Goal: Task Accomplishment & Management: Manage account settings

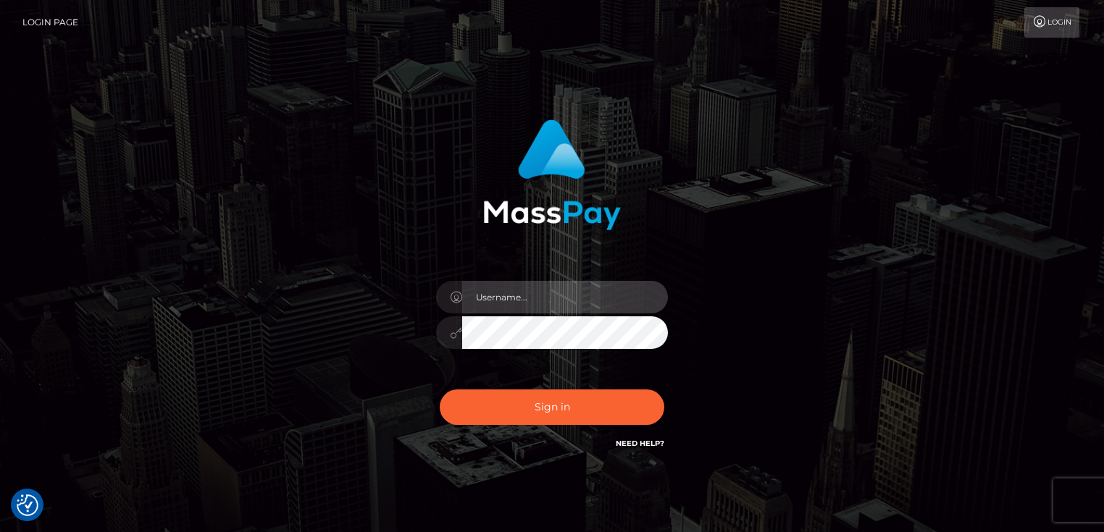
type input "Dan.Cirnat"
click at [667, 387] on div at bounding box center [538, 431] width 297 height 165
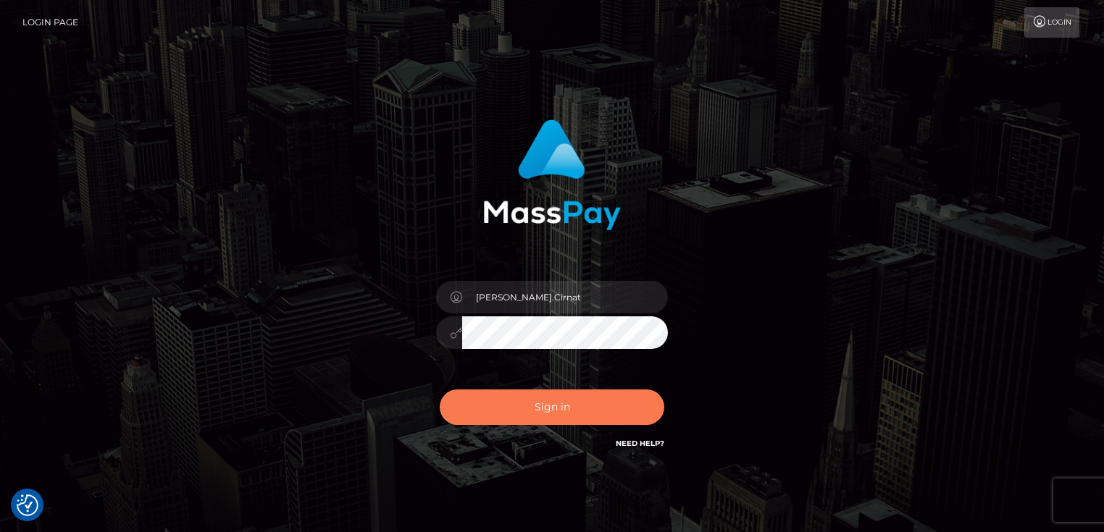
click at [599, 397] on button "Sign in" at bounding box center [552, 407] width 225 height 35
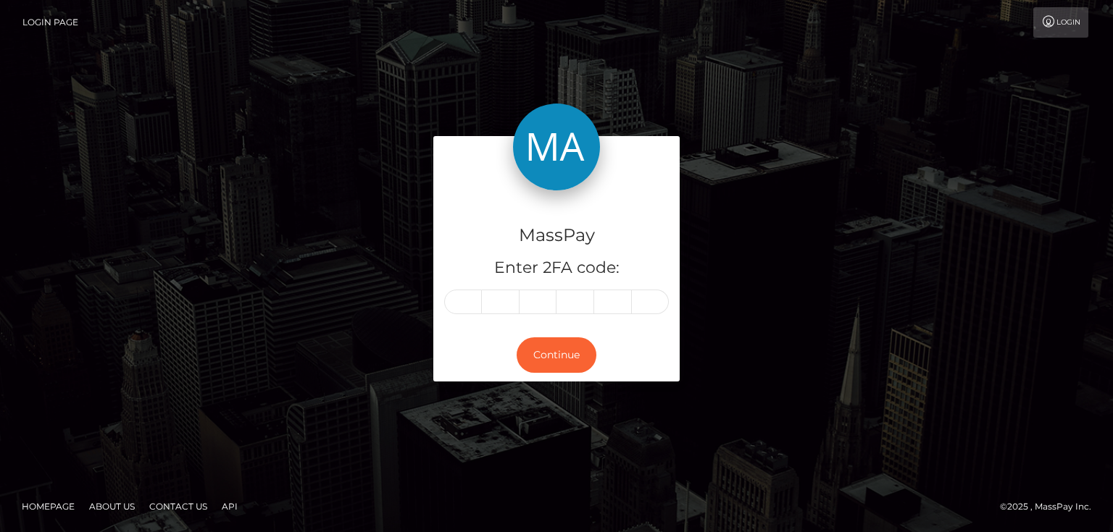
click at [474, 306] on input "text" at bounding box center [463, 302] width 38 height 25
type input "7"
type input "9"
type input "2"
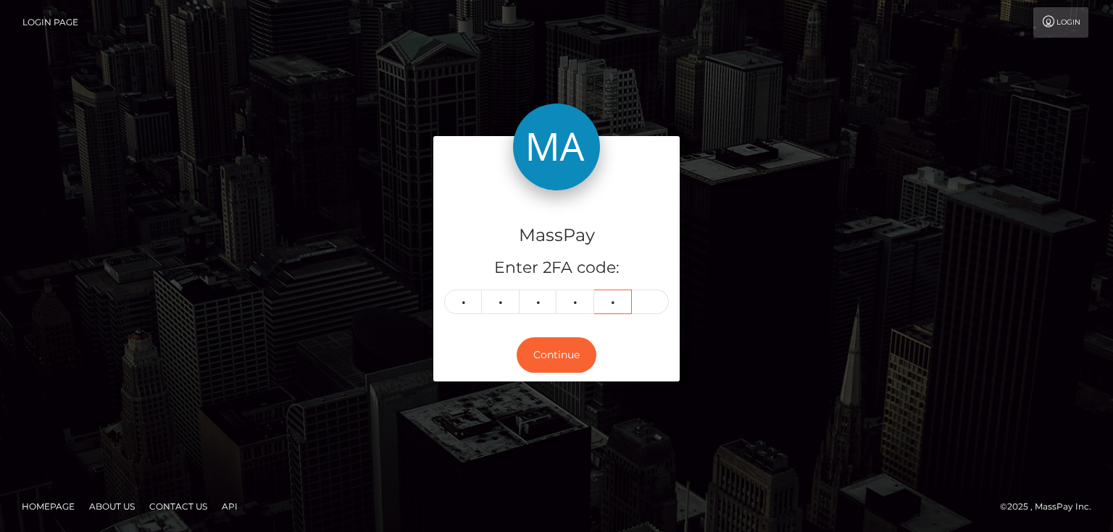
type input "7"
type input "5"
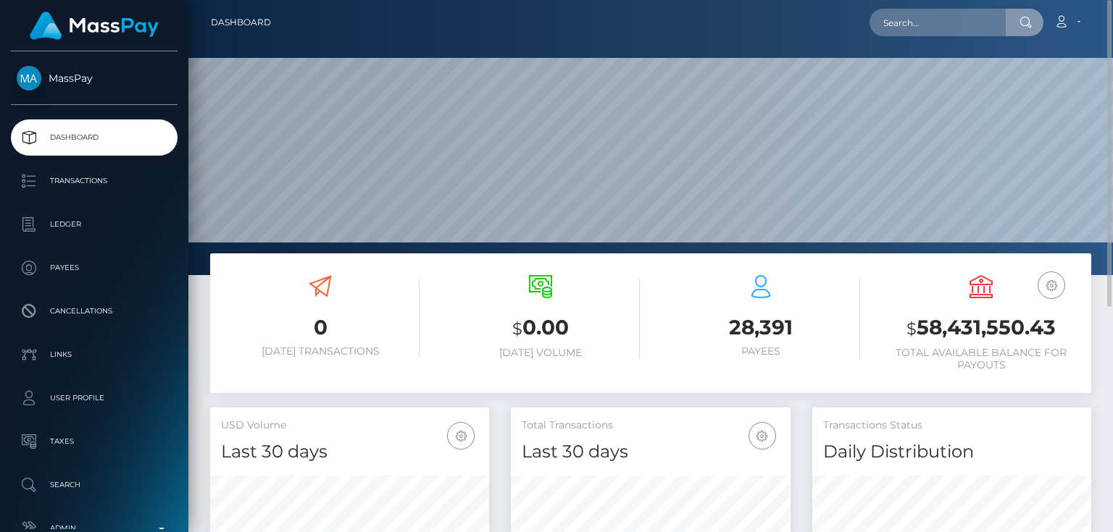
scroll to position [256, 278]
type input "poact_OfhuNHdGcdTX"
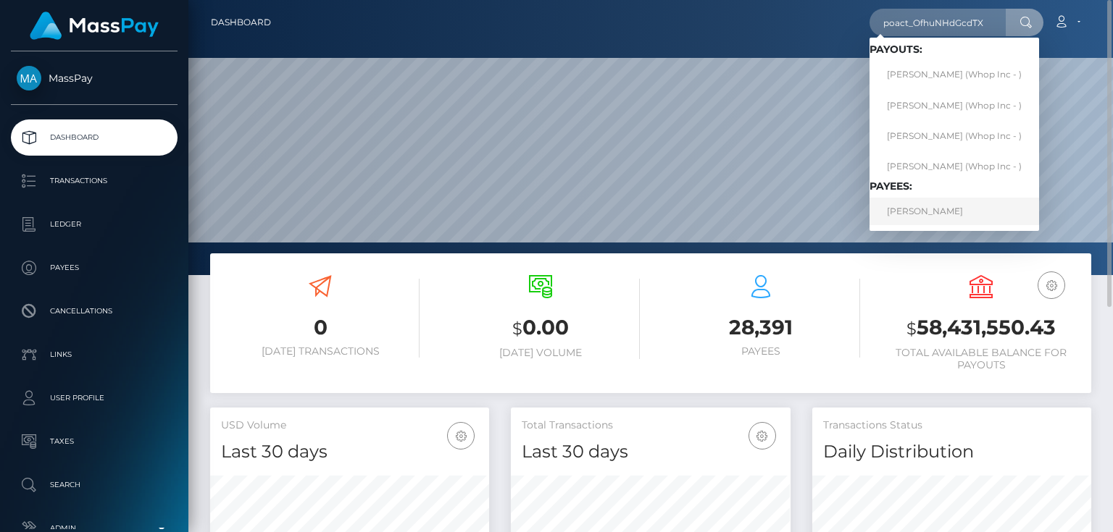
click at [919, 209] on link "CÉRIL DEMOOR" at bounding box center [954, 211] width 170 height 27
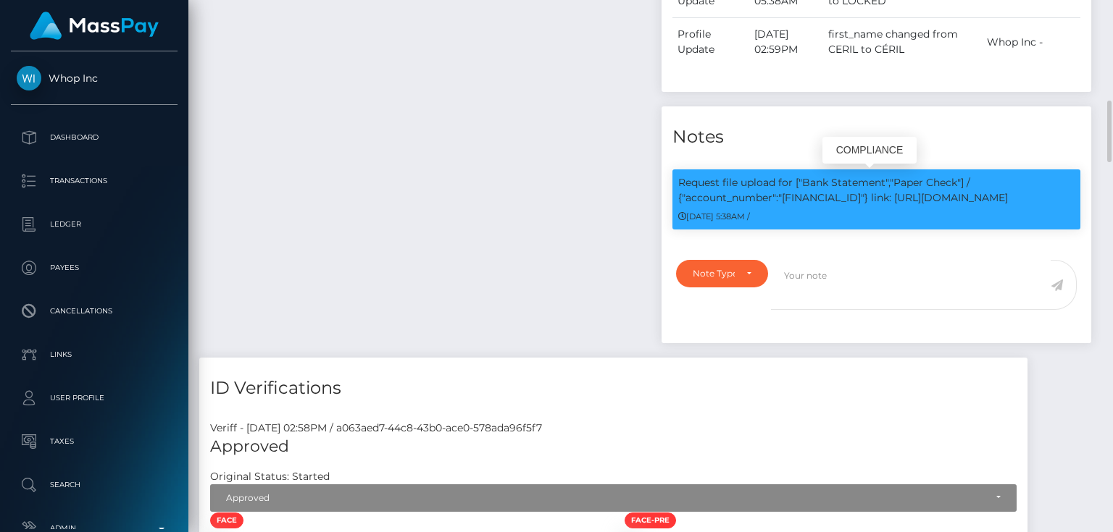
scroll to position [174, 278]
click at [801, 198] on p "Request file upload for ["Bank Statement","Paper Check"] / {"account_number":"[…" at bounding box center [876, 190] width 396 height 30
copy p "[FINANCIAL_ID]"
click at [714, 278] on div "Note Type" at bounding box center [714, 274] width 42 height 12
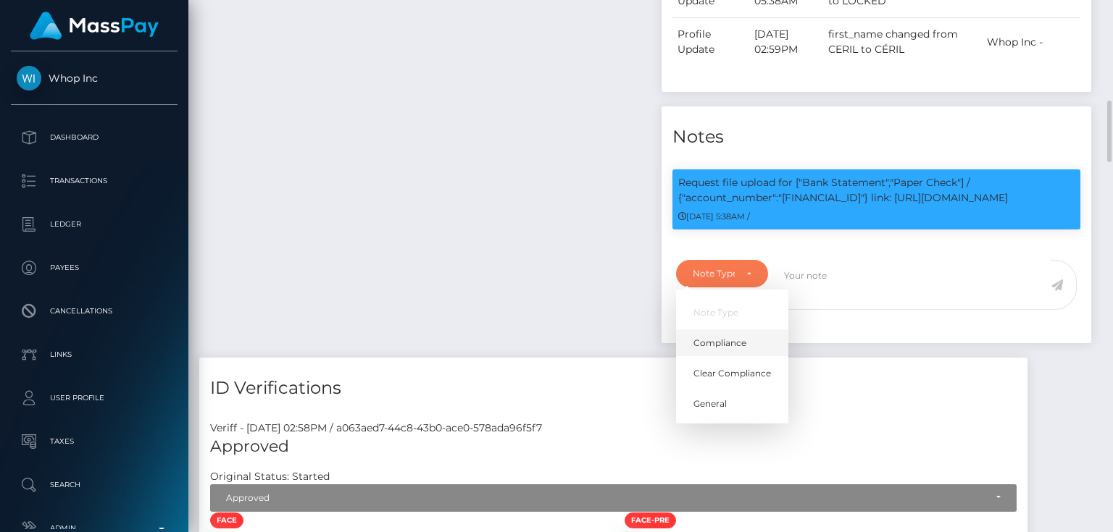
click at [735, 341] on span "Compliance" at bounding box center [719, 343] width 53 height 13
select select "COMPLIANCE"
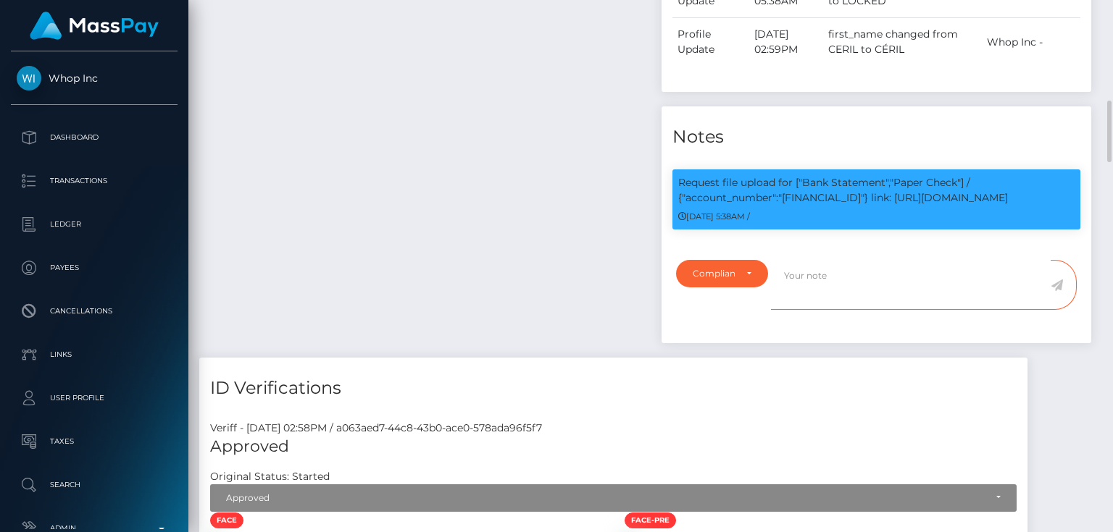
click at [843, 289] on textarea at bounding box center [911, 285] width 280 height 50
paste textarea "BE26001957821829"
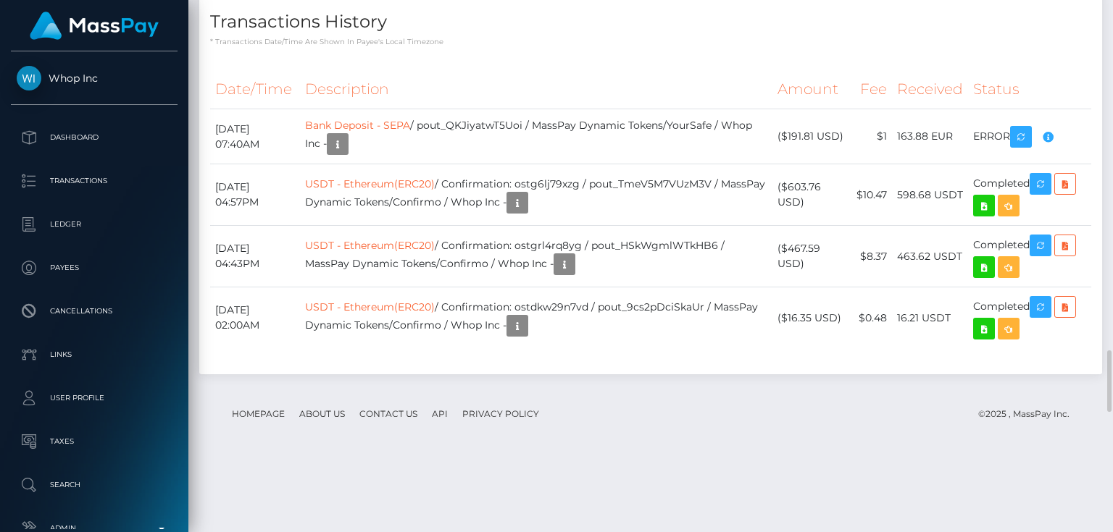
scroll to position [3130, 0]
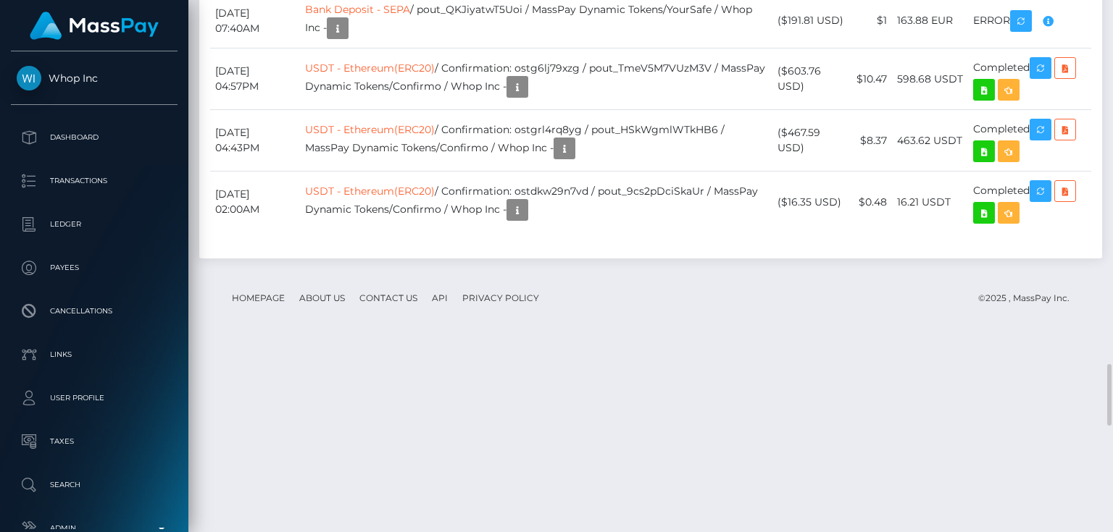
type textarea "Bank statement for the account: BE26001957821829 provided"
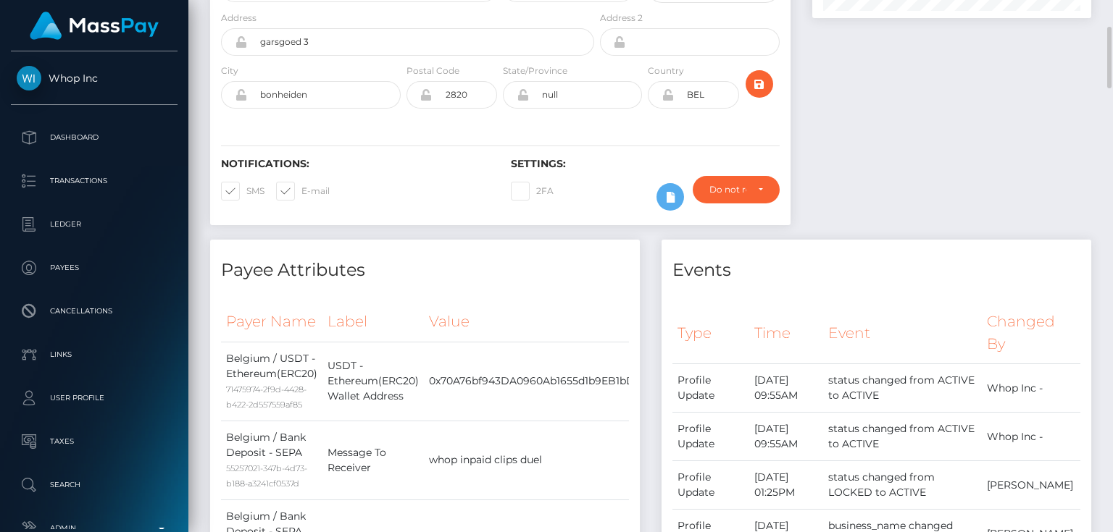
scroll to position [0, 0]
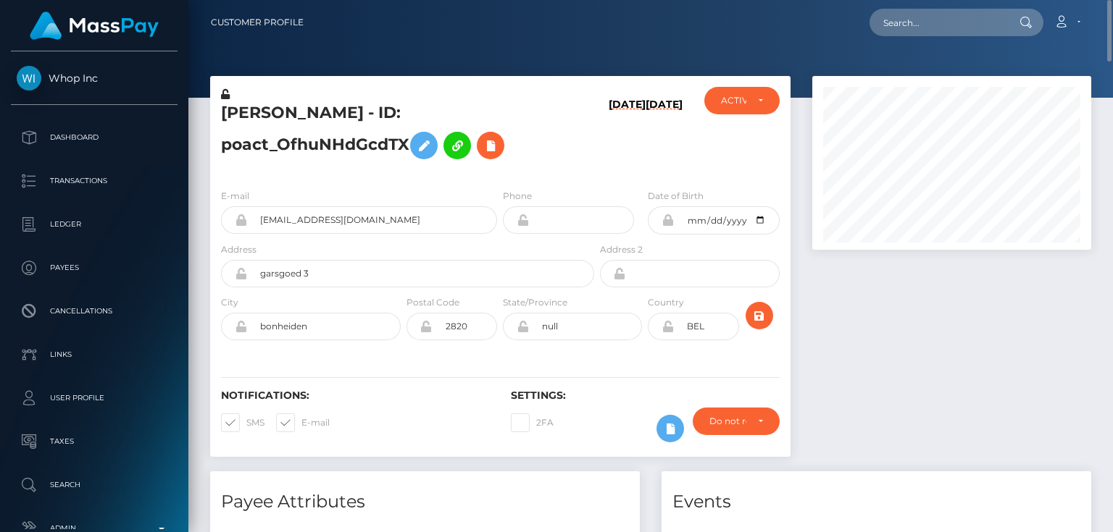
click at [323, 109] on h5 "CÉRIL DEMOOR - ID: poact_OfhuNHdGcdTX" at bounding box center [403, 134] width 365 height 64
copy h5 "CÉRIL DEMOOR - ID: poact_OfhuNHdGcdTX"
click at [1054, 342] on div at bounding box center [951, 274] width 301 height 396
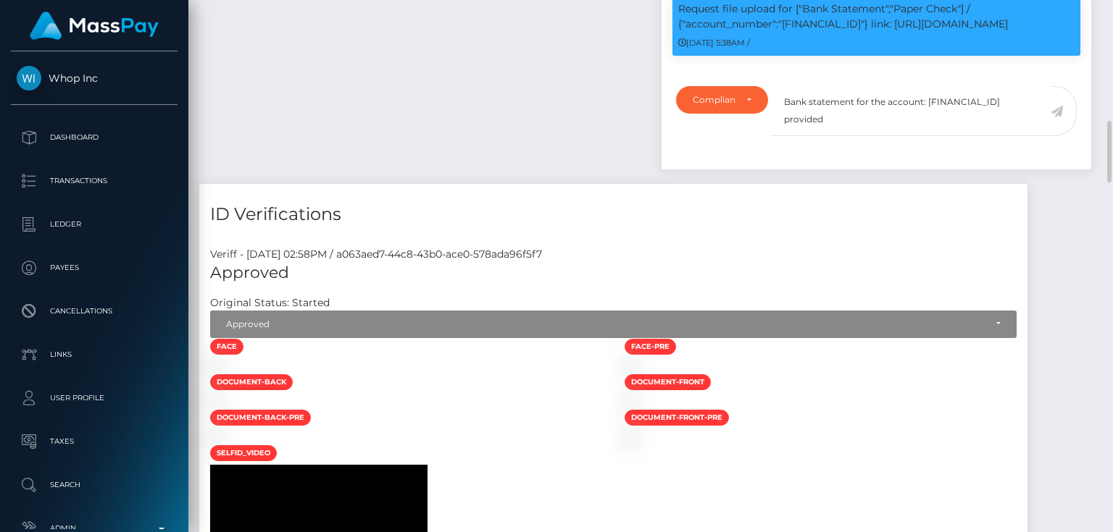
scroll to position [811, 0]
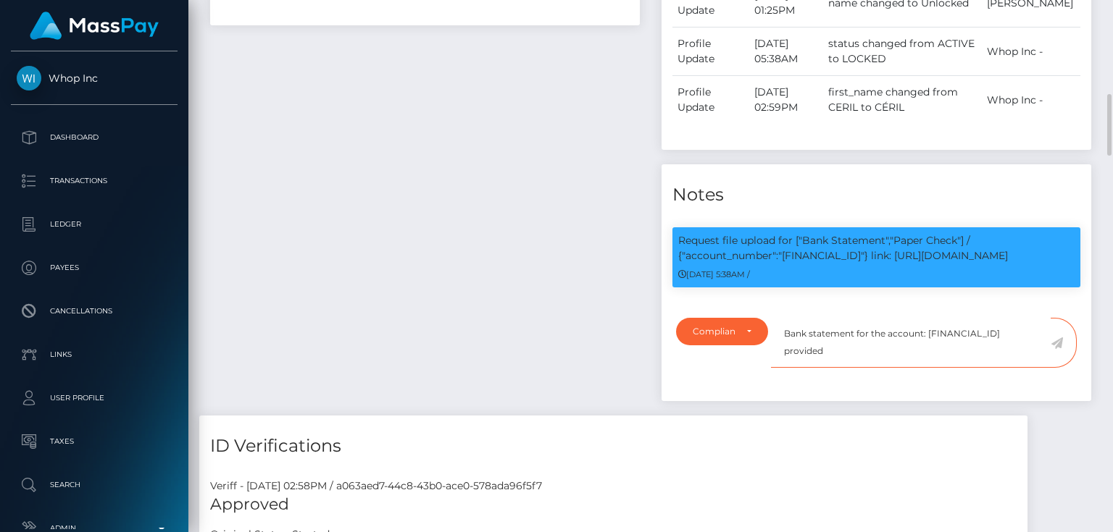
click at [870, 352] on textarea "Bank statement for the account: BE26001957821829 provided" at bounding box center [911, 343] width 280 height 50
click at [1058, 338] on icon at bounding box center [1057, 344] width 12 height 12
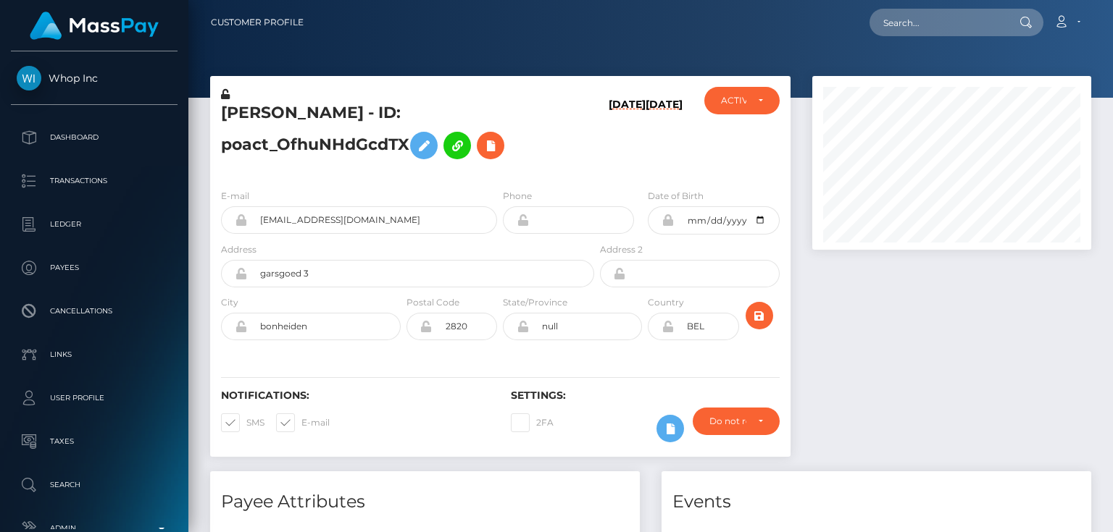
scroll to position [174, 278]
click at [1027, 350] on div at bounding box center [951, 274] width 301 height 396
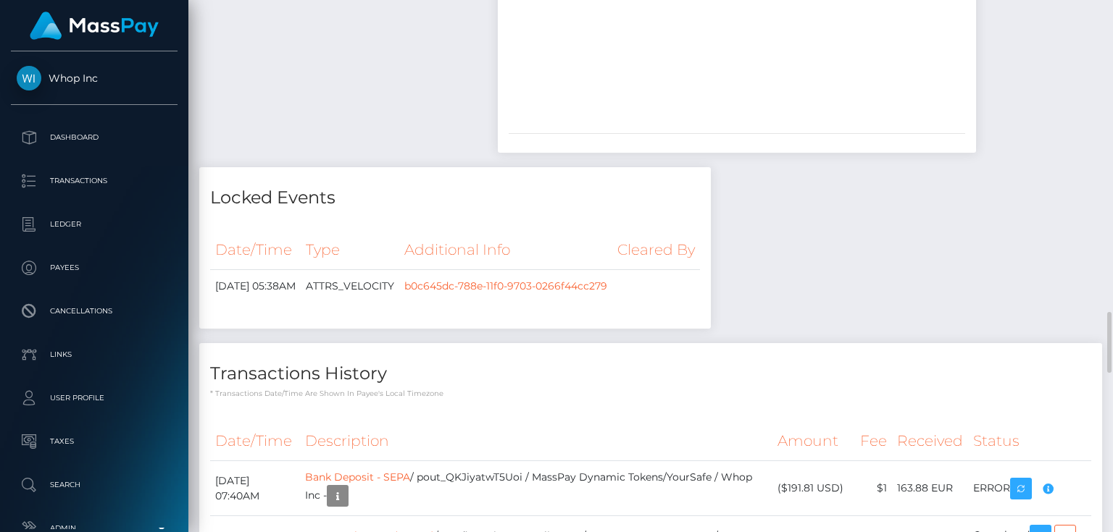
scroll to position [2953, 0]
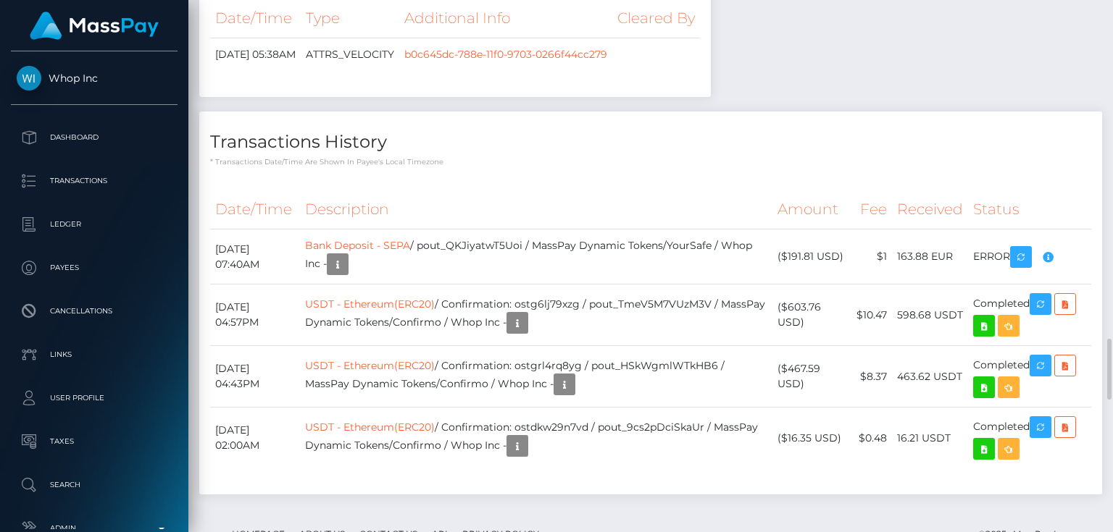
checkbox input "true"
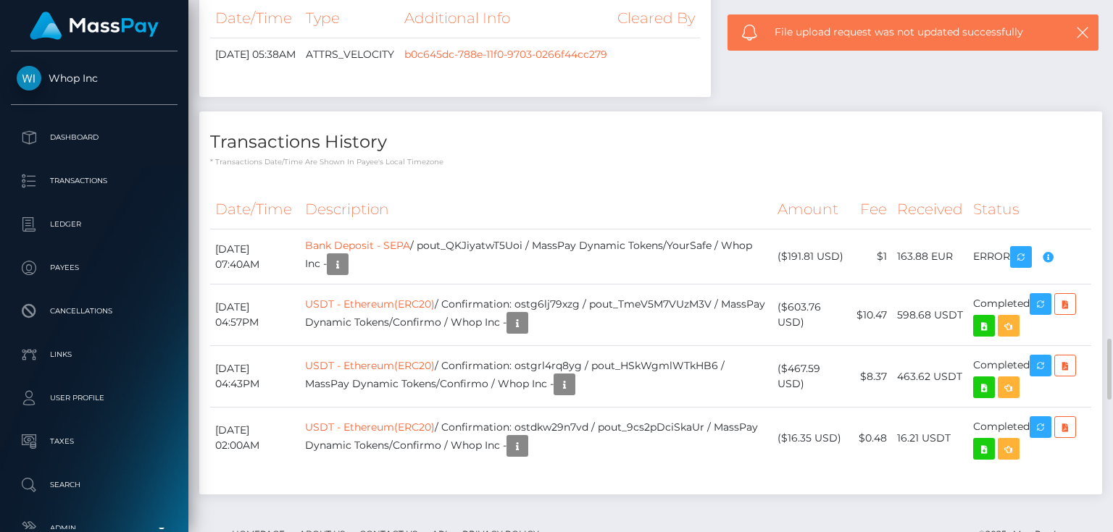
scroll to position [174, 278]
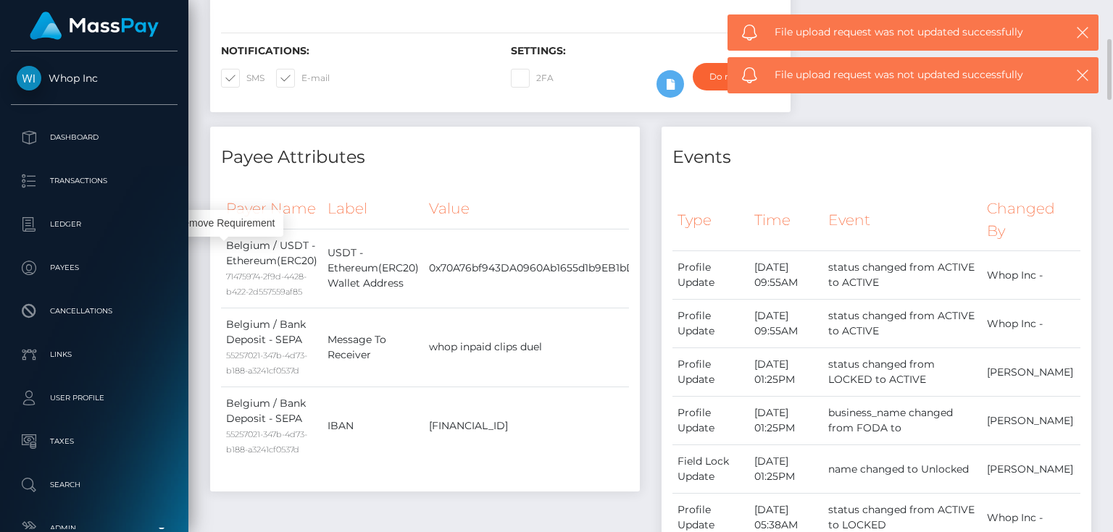
scroll to position [0, 0]
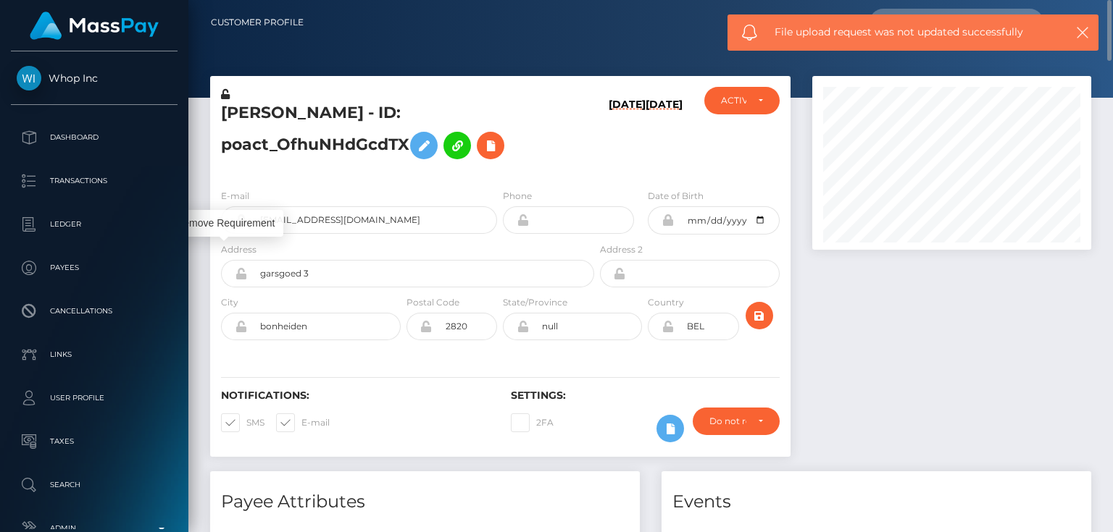
click at [343, 110] on h5 "CÉRIL DEMOOR - ID: poact_OfhuNHdGcdTX" at bounding box center [403, 134] width 365 height 64
copy h5 "CÉRIL DEMOOR - ID: poact_OfhuNHdGcdTX"
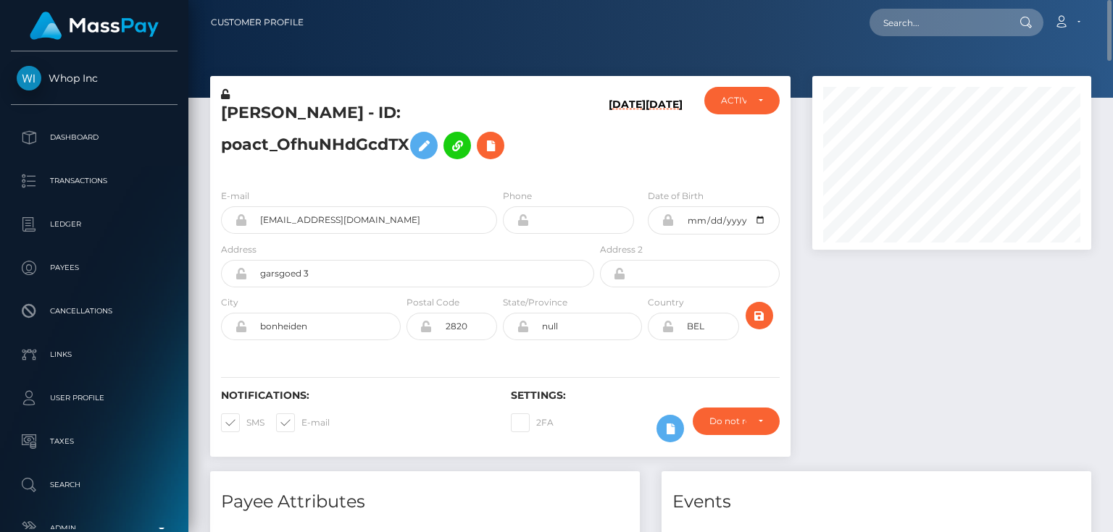
click at [226, 93] on icon at bounding box center [225, 94] width 9 height 10
paste input "poact_P2Tl6TDwP2vT"
type input "poact_P2Tl6TDwP2vT"
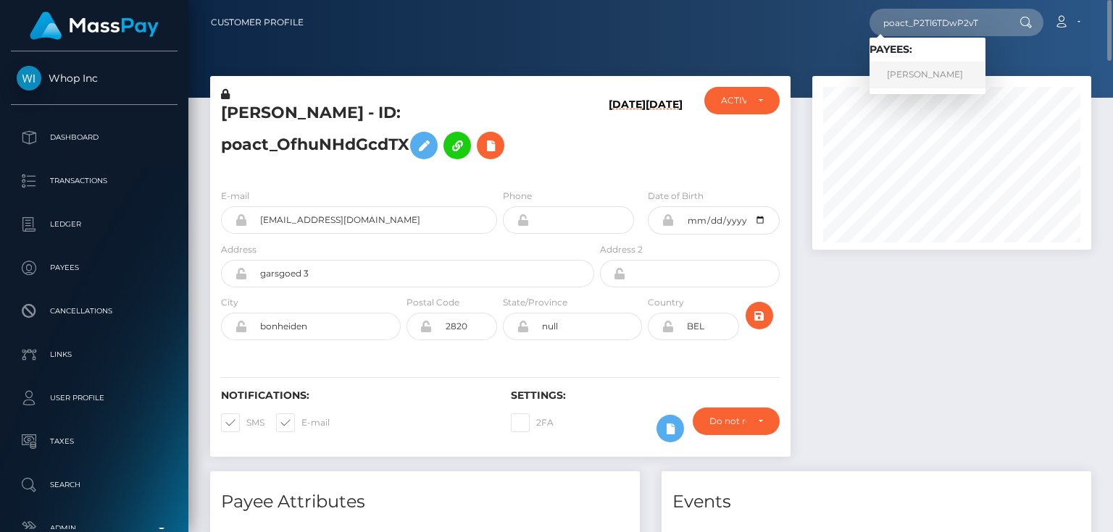
click at [911, 79] on link "bhagvan Sharma" at bounding box center [927, 75] width 116 height 27
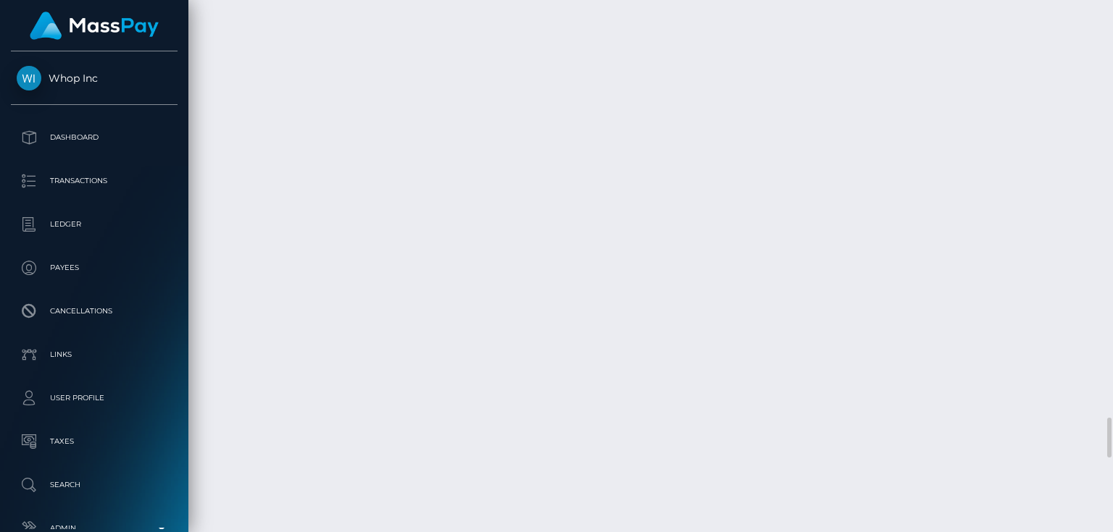
scroll to position [5542, 0]
drag, startPoint x: 1110, startPoint y: 435, endPoint x: 1108, endPoint y: 462, distance: 27.6
click at [1108, 462] on div at bounding box center [1107, 466] width 8 height 40
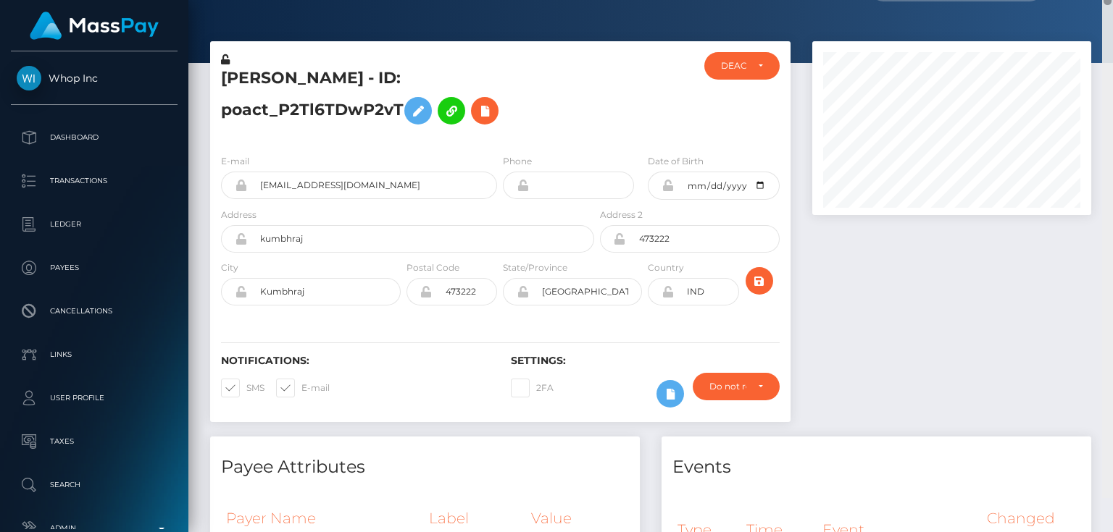
scroll to position [0, 0]
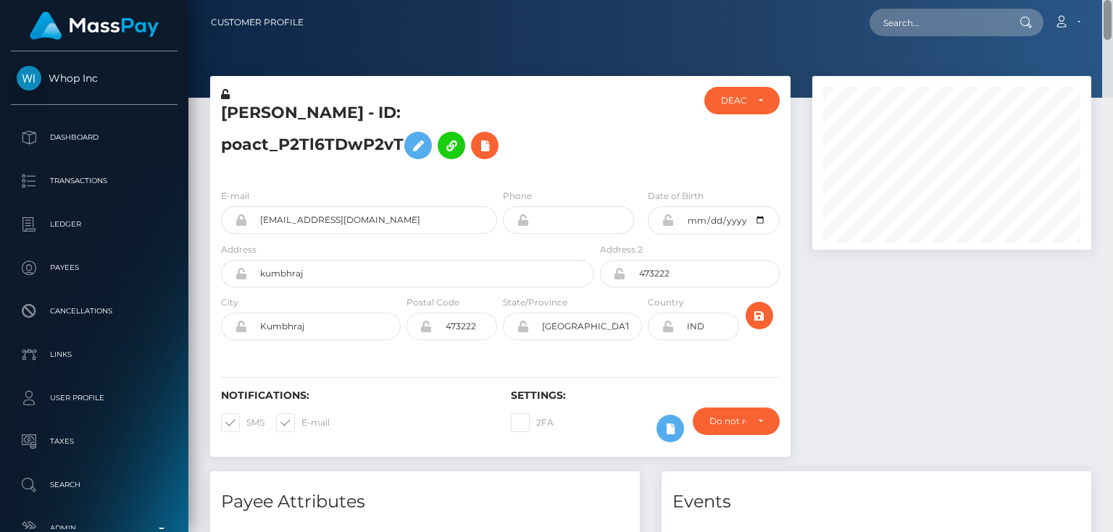
drag, startPoint x: 1112, startPoint y: 192, endPoint x: 1106, endPoint y: -20, distance: 211.7
click at [1106, 0] on html "Whop Inc Dashboard Transactions Ledger Payees Cancellations Links" at bounding box center [556, 266] width 1113 height 532
drag, startPoint x: 1106, startPoint y: 309, endPoint x: 1110, endPoint y: 3, distance: 305.8
click at [1110, 3] on div "Customer Profile Loading... Loading..." at bounding box center [650, 266] width 924 height 532
click at [735, 101] on div "DEACTIVE" at bounding box center [733, 101] width 25 height 12
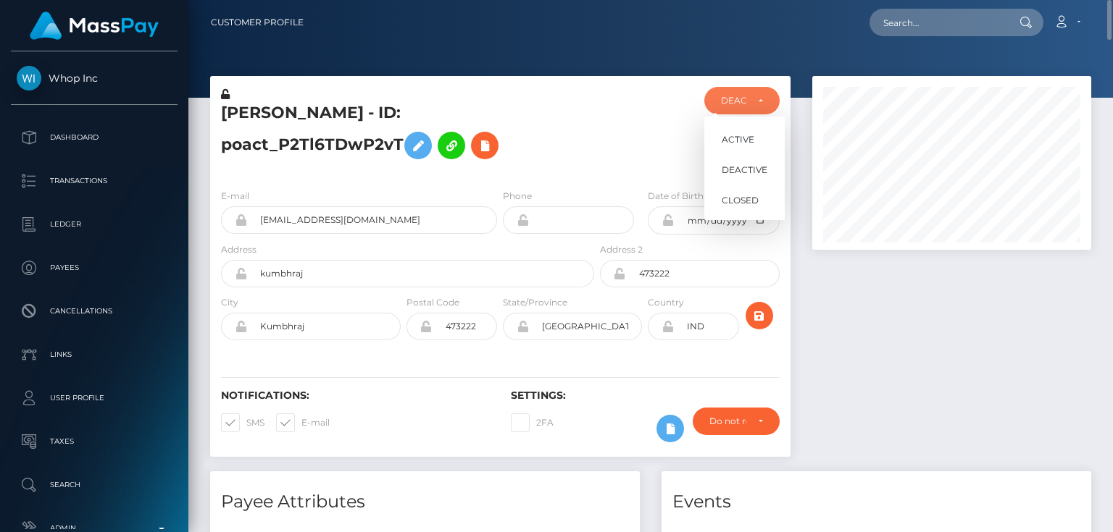
scroll to position [174, 278]
click at [751, 140] on span "ACTIVE" at bounding box center [738, 139] width 33 height 13
select select "ACTIVE"
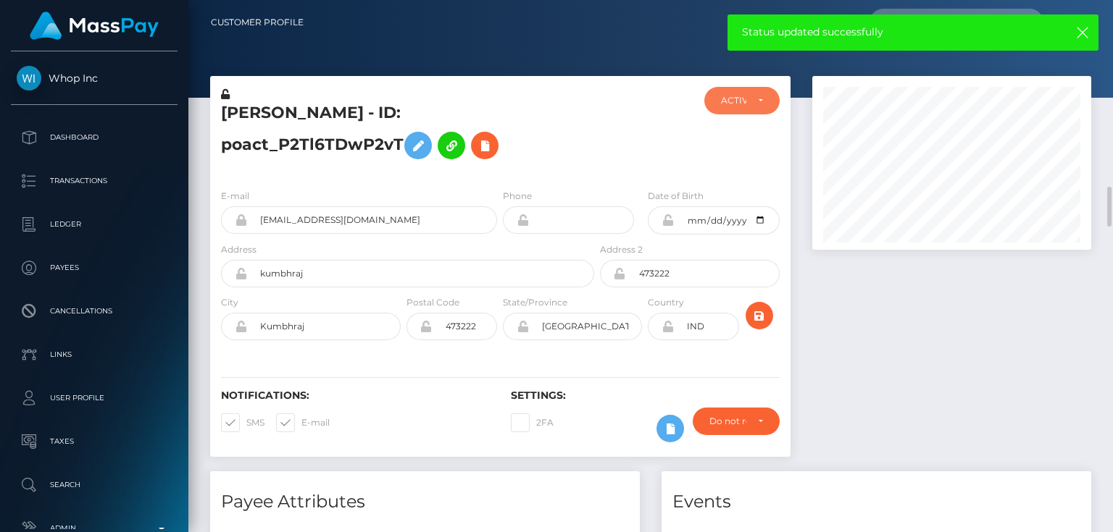
scroll to position [174, 0]
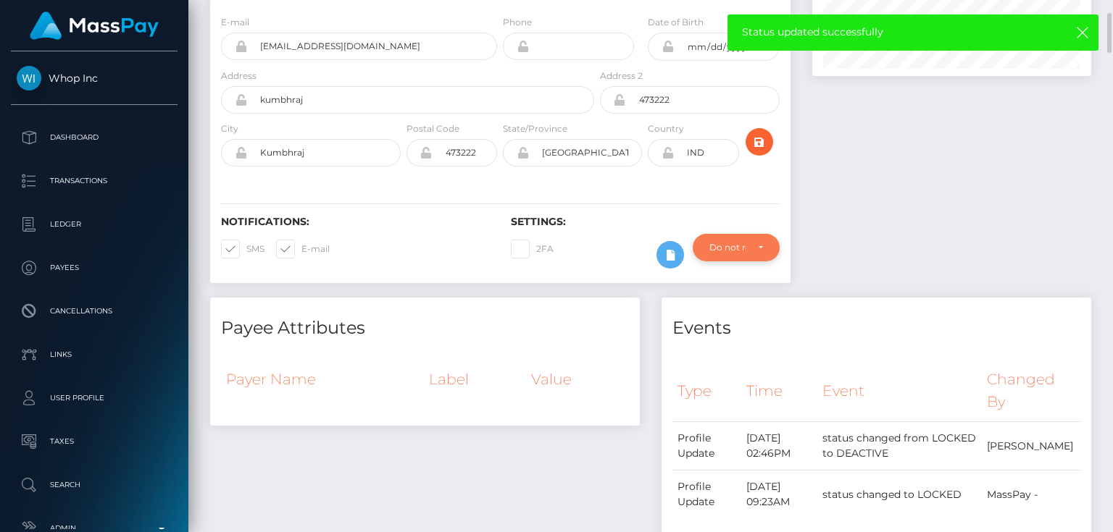
click at [724, 245] on div "Do not require" at bounding box center [727, 248] width 37 height 12
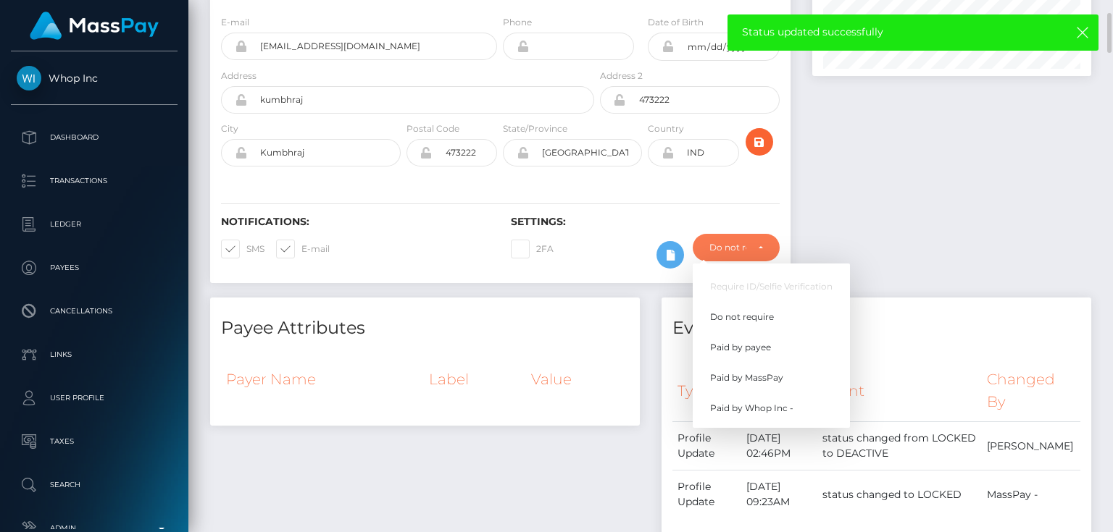
scroll to position [174, 278]
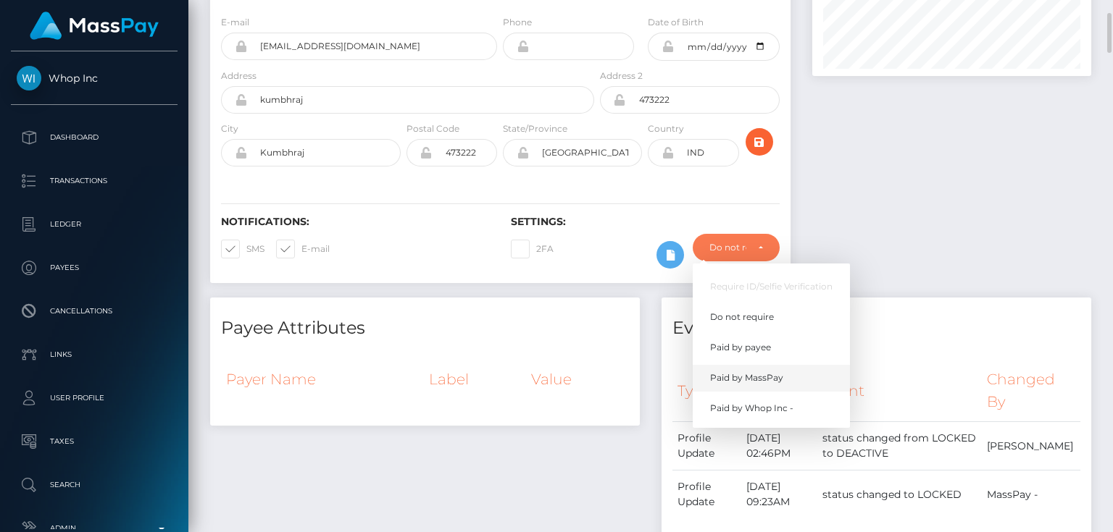
click at [759, 380] on span "Paid by MassPay" at bounding box center [746, 378] width 73 height 13
select select "2"
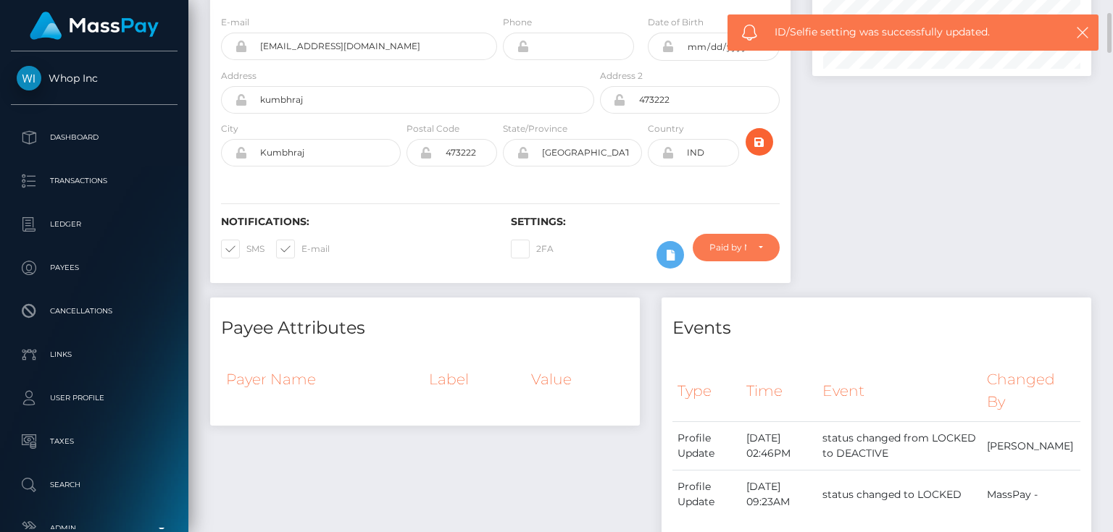
scroll to position [0, 0]
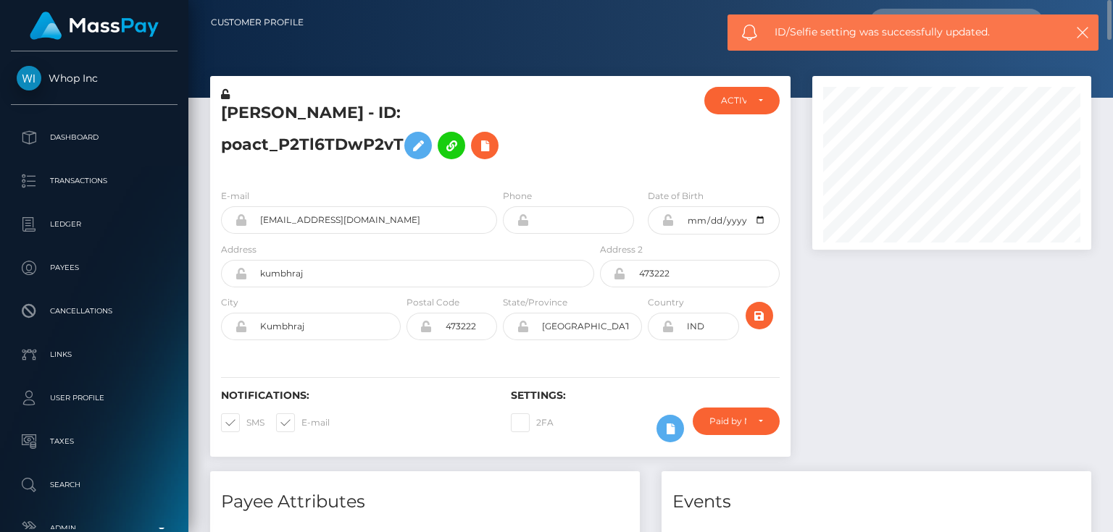
click at [365, 112] on h5 "bhagvan Sharma - ID: poact_P2Tl6TDwP2vT" at bounding box center [403, 134] width 365 height 64
copy h5 "bhagvan Sharma - ID: poact_P2Tl6TDwP2vT"
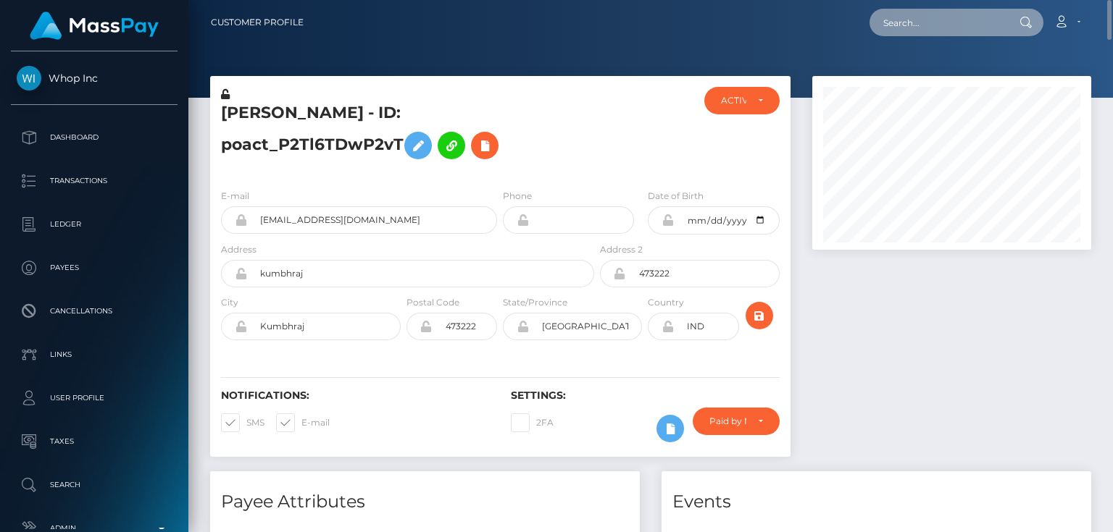
paste input "poact_qfDH0gvqIPzS"
type input "poact_qfDH0gvqIPzS"
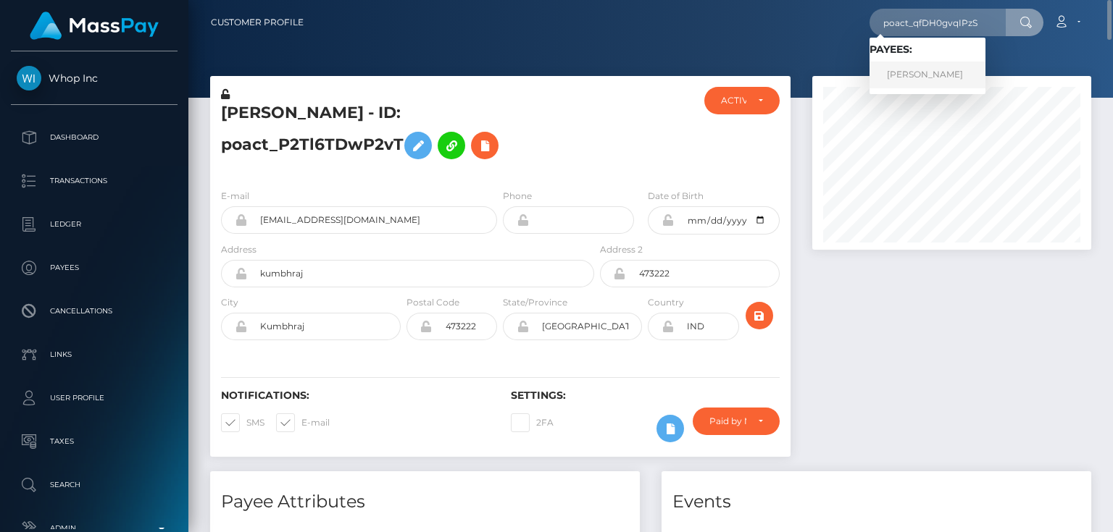
click at [930, 72] on link "MERVIN CHARLES" at bounding box center [927, 75] width 116 height 27
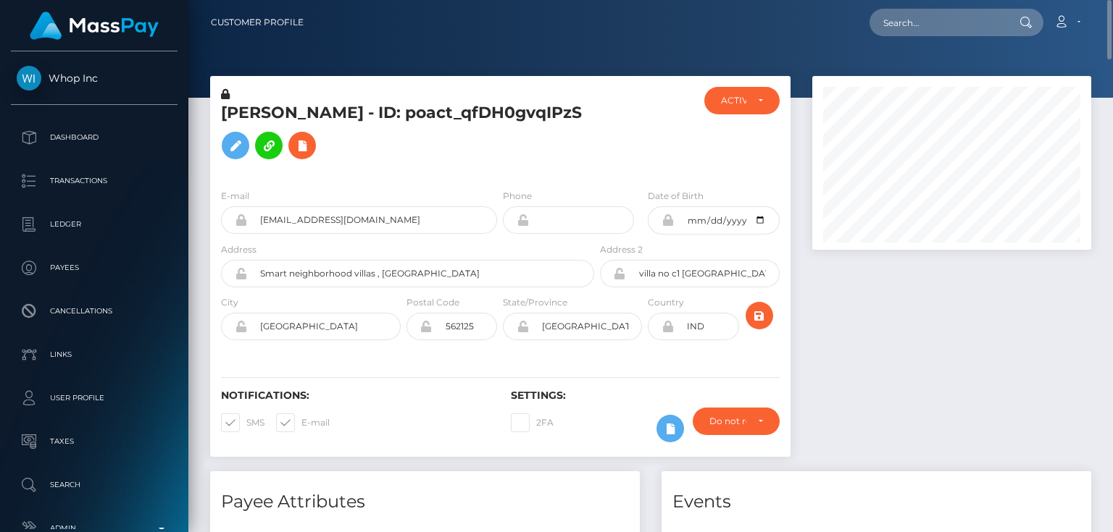
click at [364, 139] on h5 "[PERSON_NAME] - ID: poact_qfDH0gvqIPzS" at bounding box center [403, 134] width 365 height 64
drag, startPoint x: 364, startPoint y: 139, endPoint x: 310, endPoint y: 146, distance: 54.7
click at [310, 146] on h5 "MERVIN CHARLES - ID: poact_qfDH0gvqIPzS" at bounding box center [403, 134] width 365 height 64
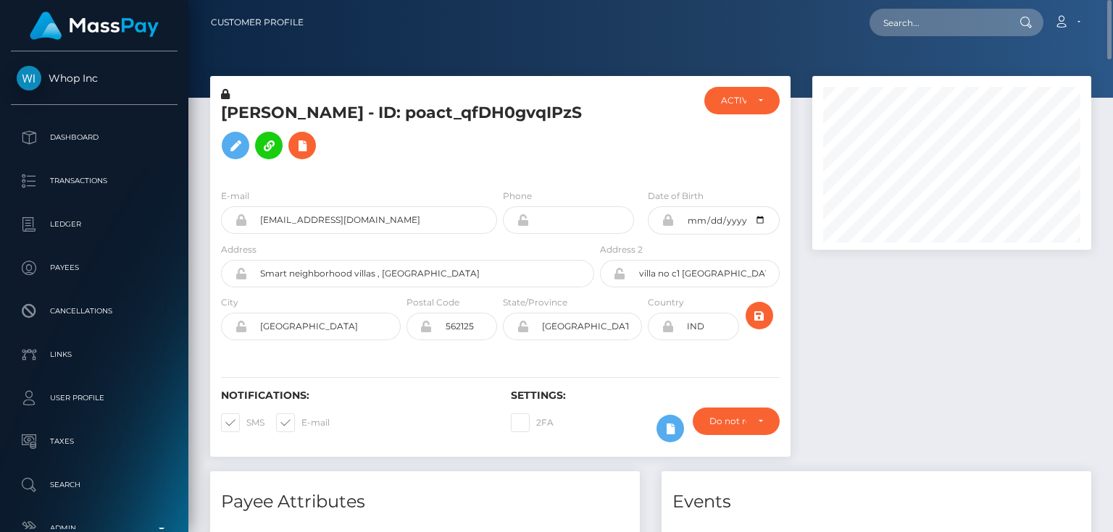
click at [310, 146] on h5 "MERVIN CHARLES - ID: poact_qfDH0gvqIPzS" at bounding box center [403, 134] width 365 height 64
paste input "DJaLLmwWSQK3rq_Txo3lTg"
type input "DJaLLmwWSQK3rq_Txo3lTg"
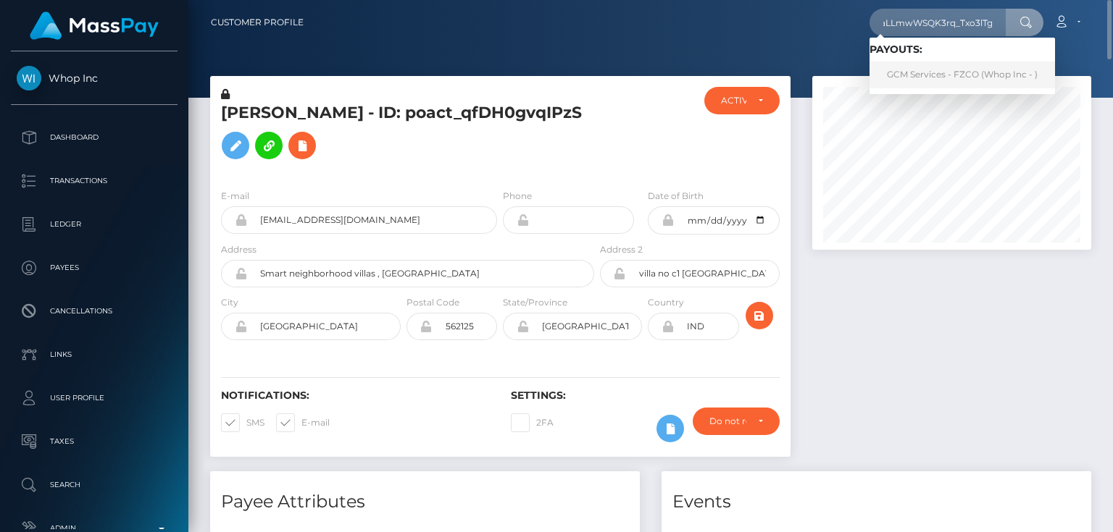
click at [928, 72] on link "GCM Services - FZCO (Whop Inc - )" at bounding box center [961, 75] width 185 height 27
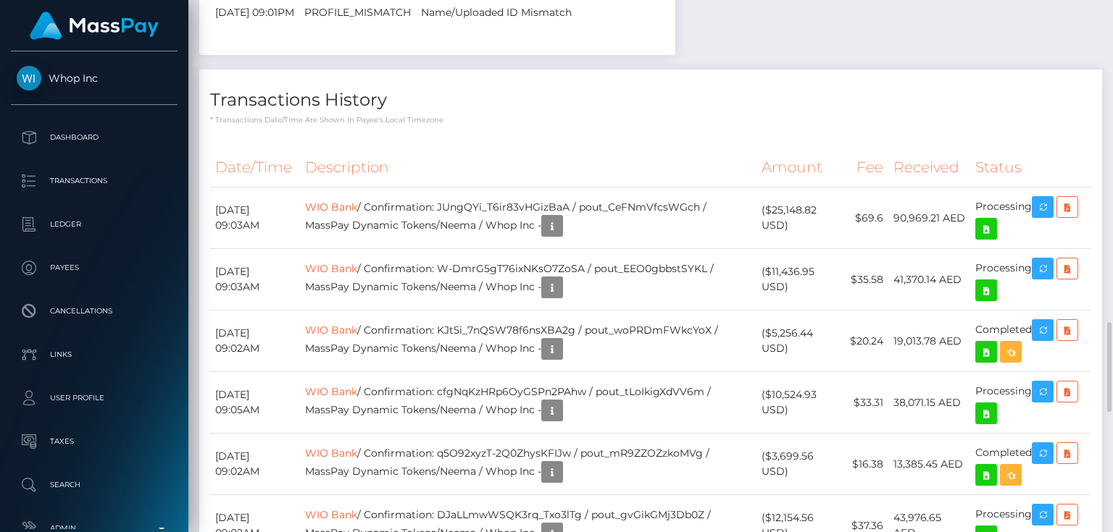
scroll to position [1739, 0]
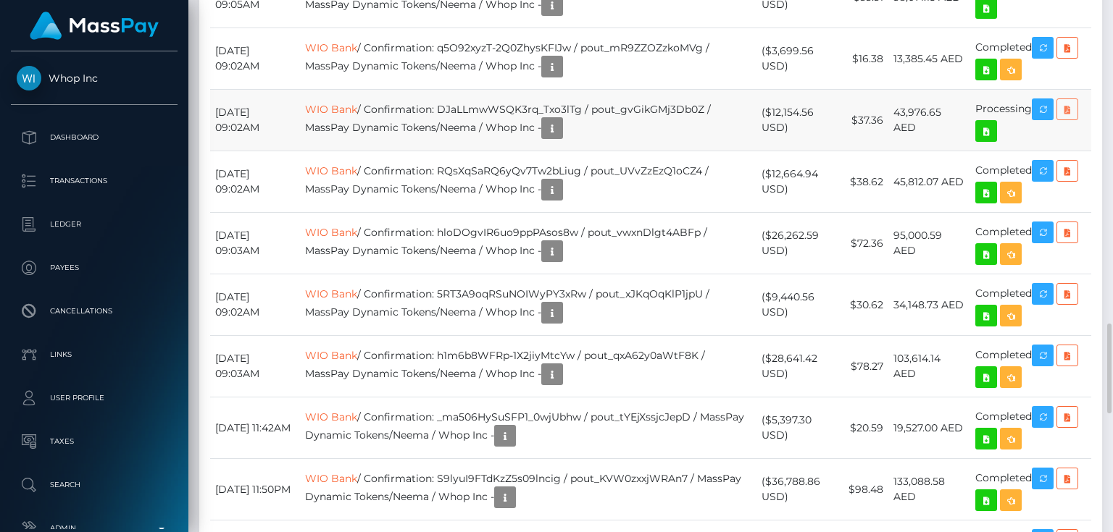
click at [1072, 119] on icon at bounding box center [1066, 110] width 17 height 18
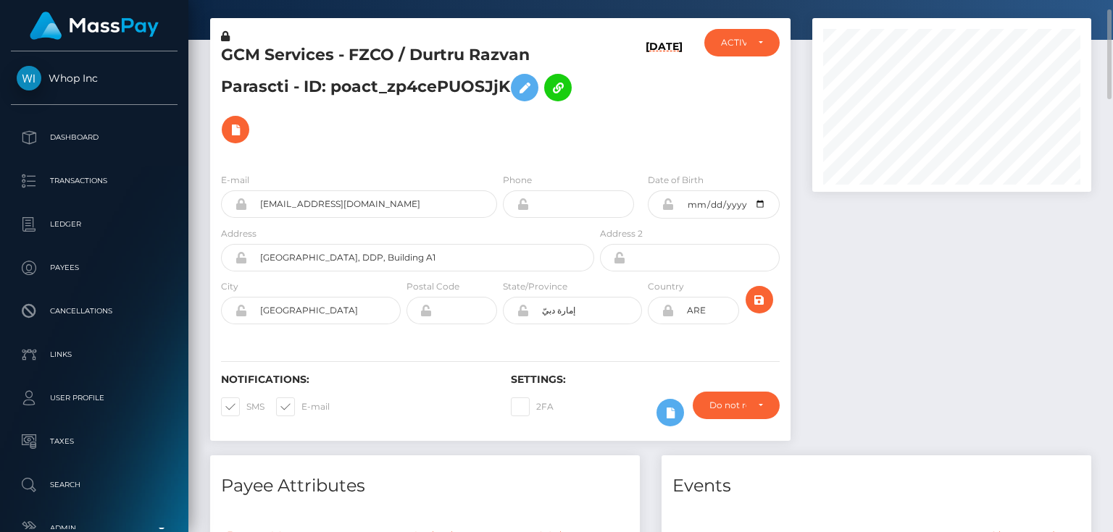
scroll to position [0, 0]
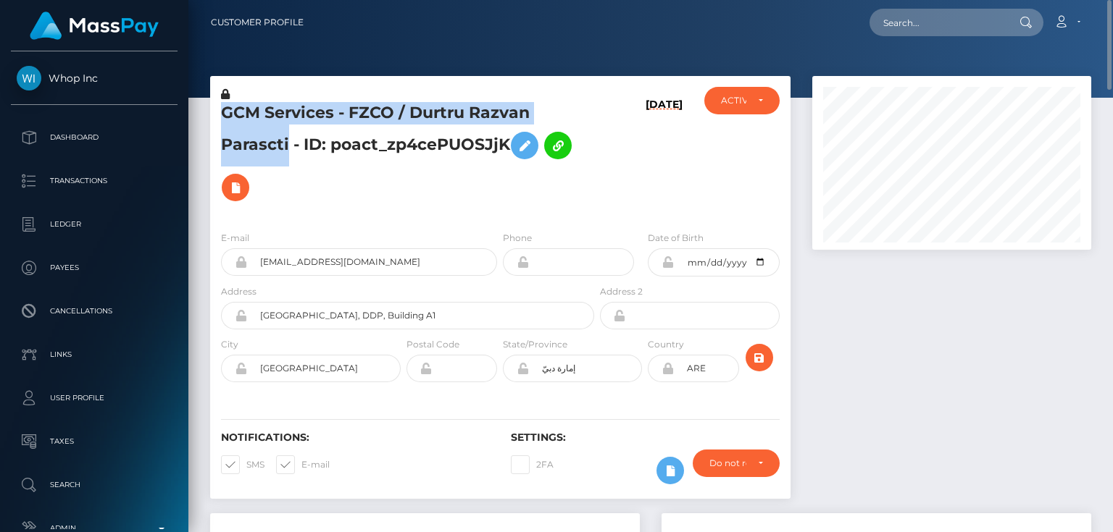
drag, startPoint x: 288, startPoint y: 147, endPoint x: 225, endPoint y: 112, distance: 72.0
click at [225, 112] on h5 "GCM Services - FZCO / Durtru Razvan Parascti - ID: poact_zp4cePUOSJjK" at bounding box center [403, 155] width 365 height 106
copy h5 "GCM Services - FZCO / Durtru Razvan Parascti"
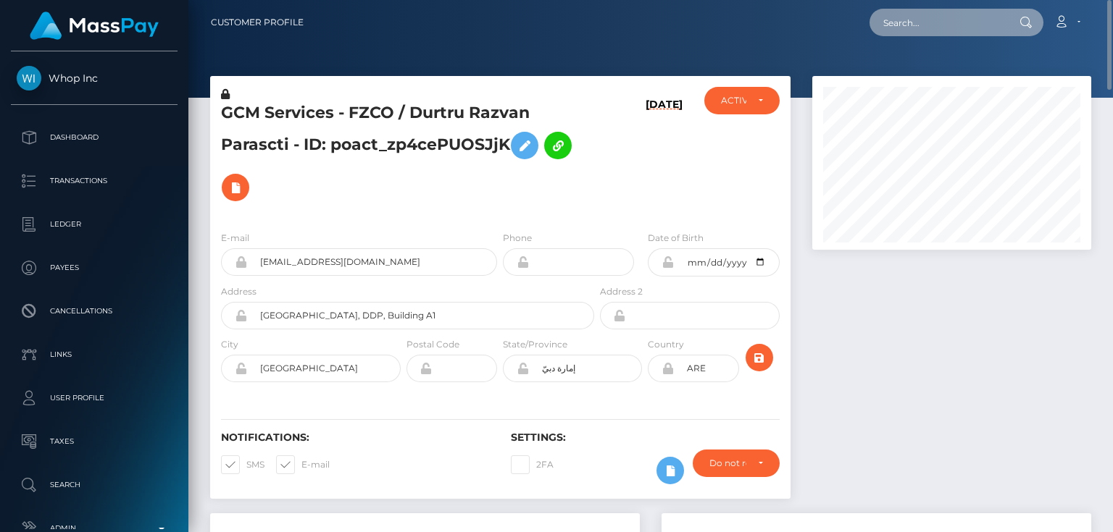
paste input "MSPdc8c6b07b4929ea"
type input "MSPdc8c6b07b4929ea"
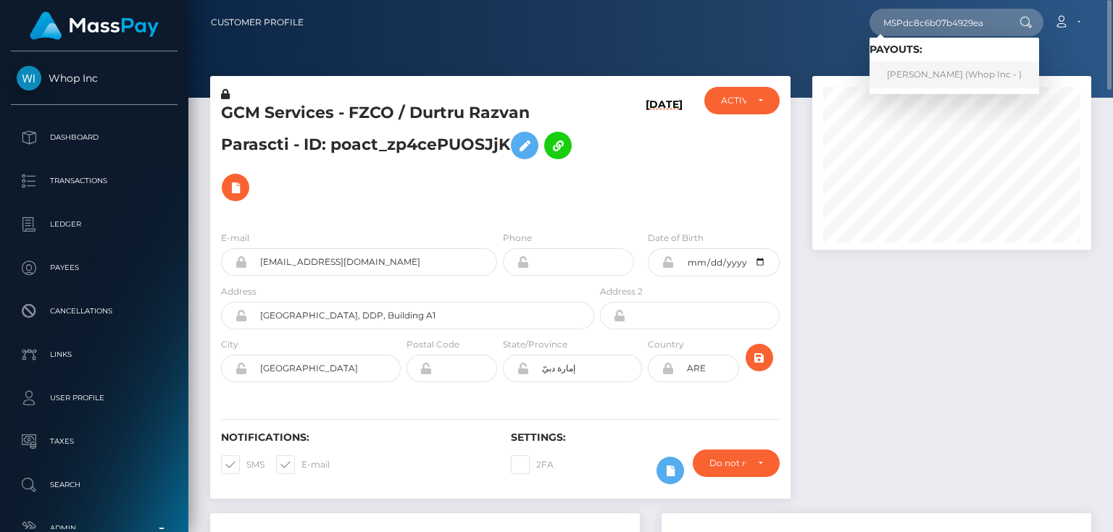
click at [913, 69] on link "MUHAMMAD IQBAL (Whop Inc - )" at bounding box center [954, 75] width 170 height 27
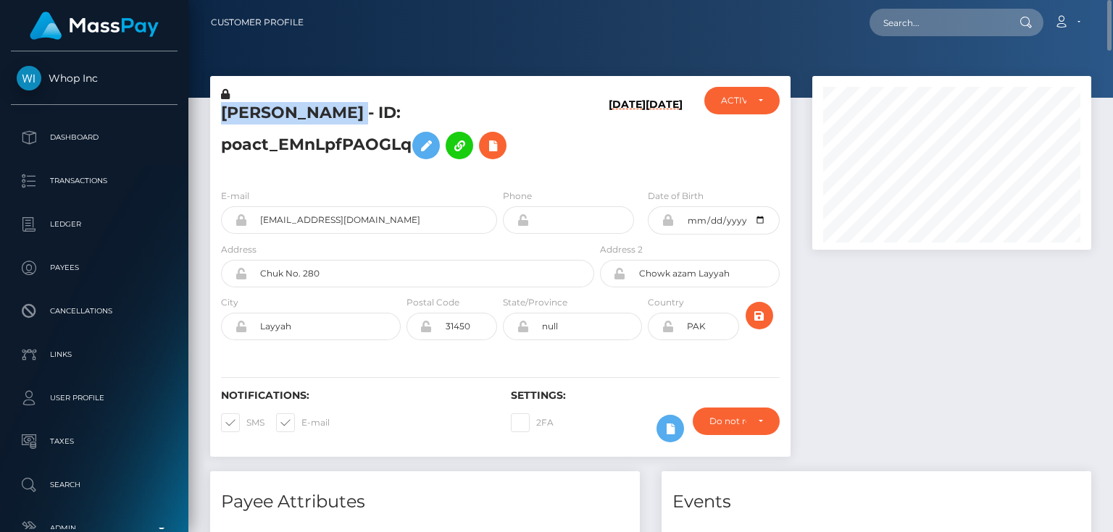
drag, startPoint x: 385, startPoint y: 116, endPoint x: 219, endPoint y: 122, distance: 166.7
click at [219, 122] on div "MUHAMMAD IQBAL - ID: poact_EMnLpfPAOGLq" at bounding box center [403, 132] width 387 height 91
copy h5 "MUHAMMAD IQBAL"
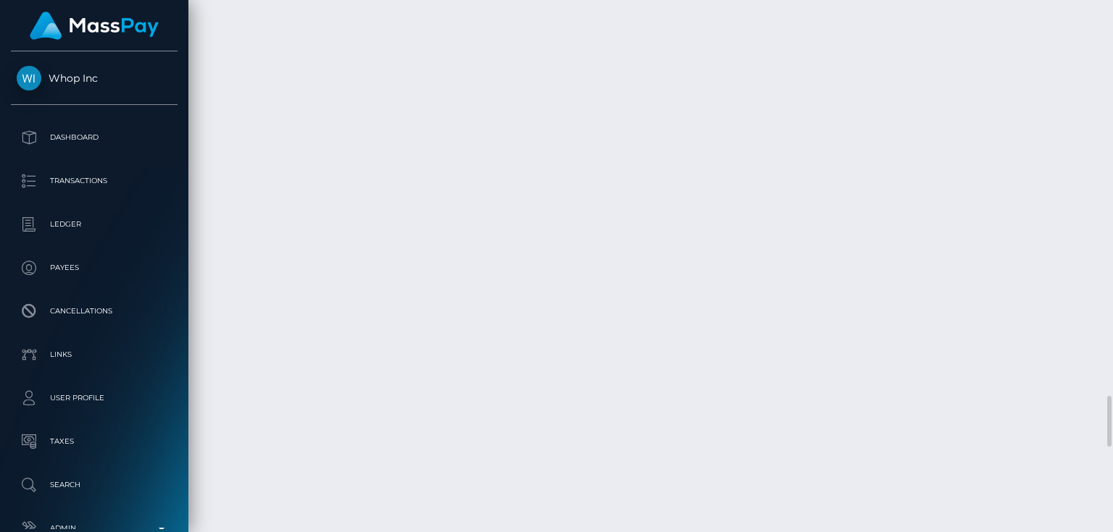
scroll to position [4347, 0]
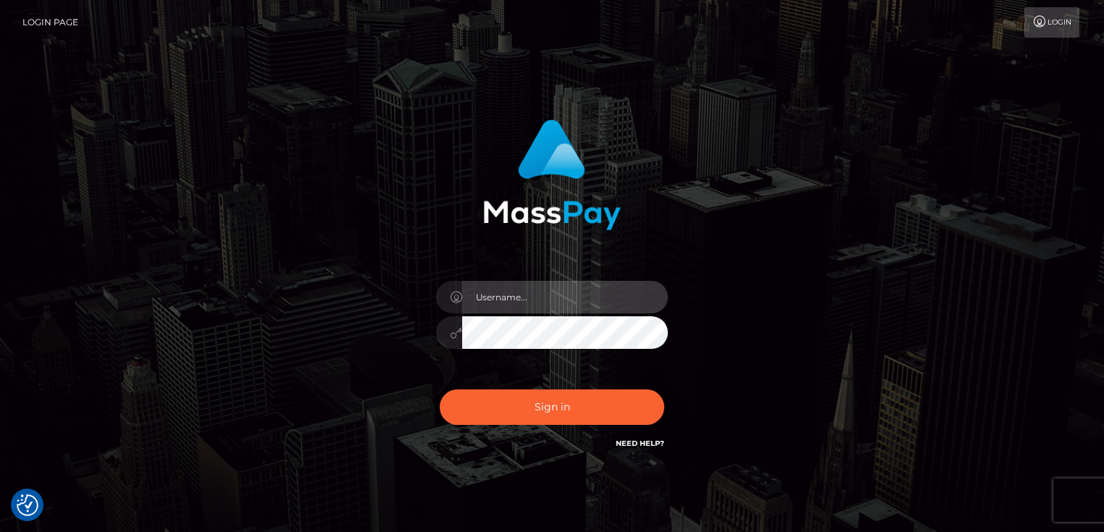
type input "Dan.Cirnat"
click at [664, 388] on div at bounding box center [538, 431] width 297 height 165
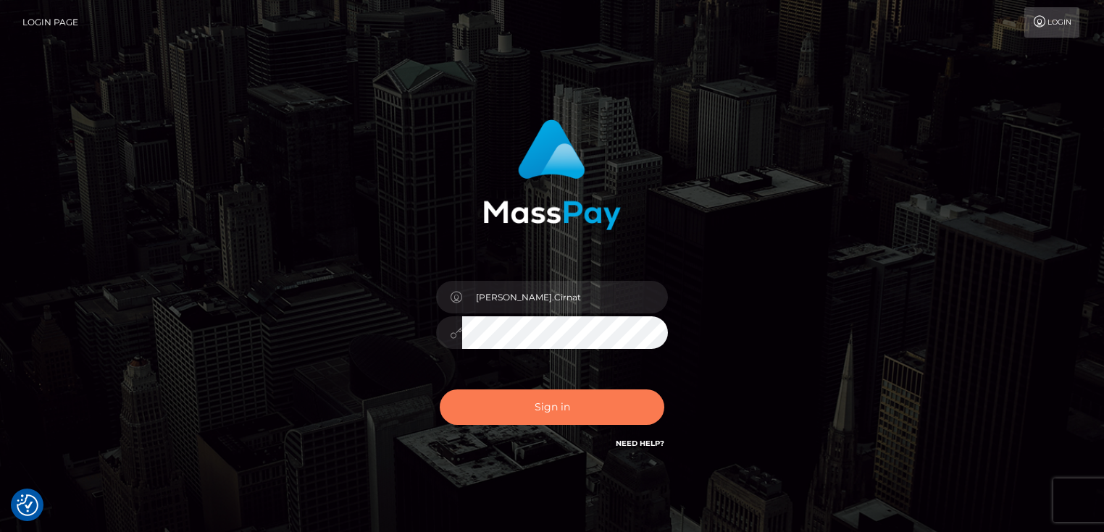
click at [564, 406] on button "Sign in" at bounding box center [552, 407] width 225 height 35
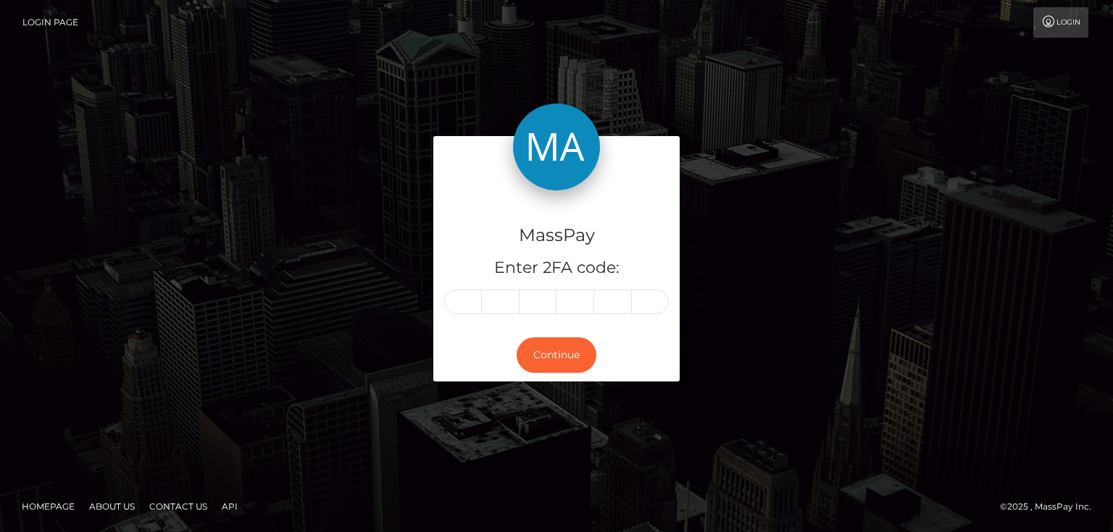
click at [464, 306] on input "text" at bounding box center [463, 302] width 38 height 25
type input "5"
type input "1"
type input "4"
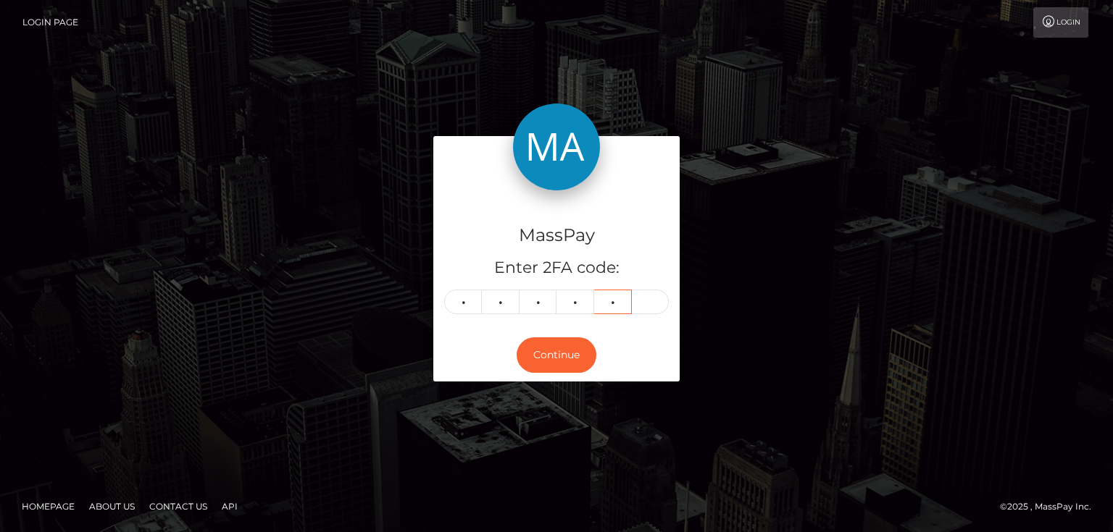
type input "9"
type input "7"
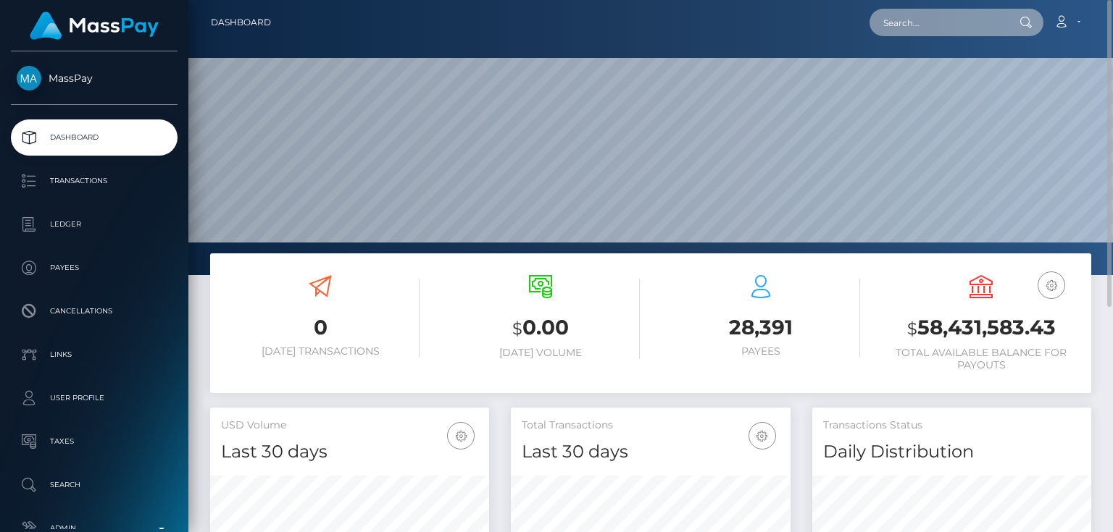
paste input "MSPfe66ee1726cbd9f"
type input "MSPfe66ee1726cbd9f"
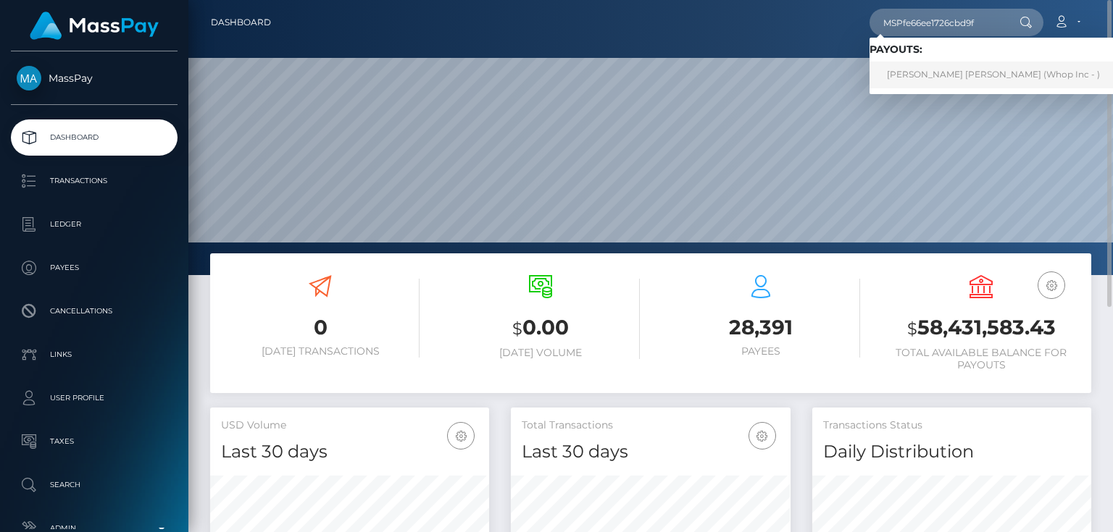
click at [952, 73] on link "SYED MUHAMMAD ABBAS RAZA (Whop Inc - )" at bounding box center [993, 75] width 248 height 27
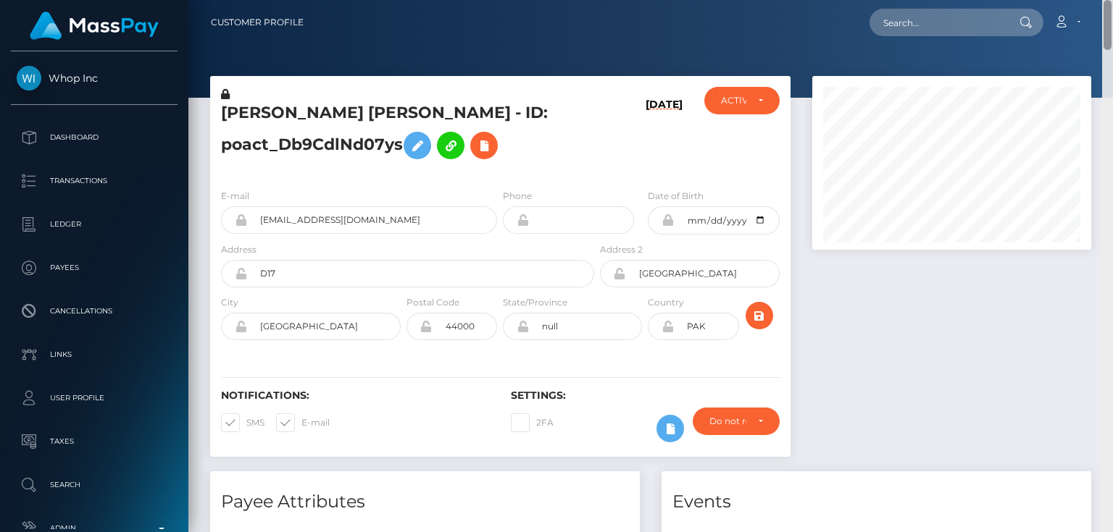
drag, startPoint x: 1106, startPoint y: 146, endPoint x: 1112, endPoint y: 12, distance: 134.2
click at [1112, 14] on div "Customer Profile Loading... Loading..." at bounding box center [650, 266] width 924 height 532
paste input "poact_MIsr8psEIMCu"
type input "poact_MIsr8psEIMCu"
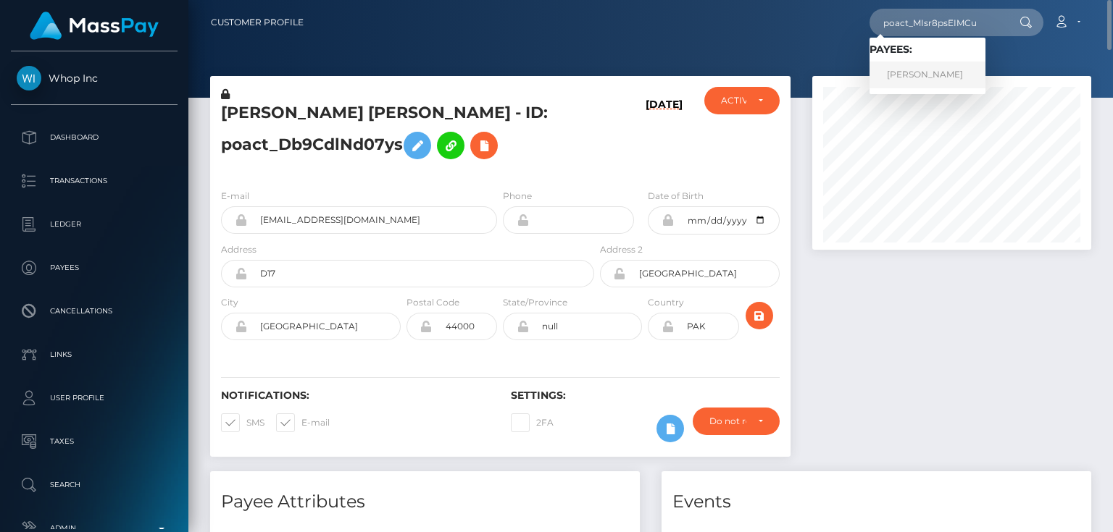
click at [924, 76] on link "Natnael Daniel" at bounding box center [927, 75] width 116 height 27
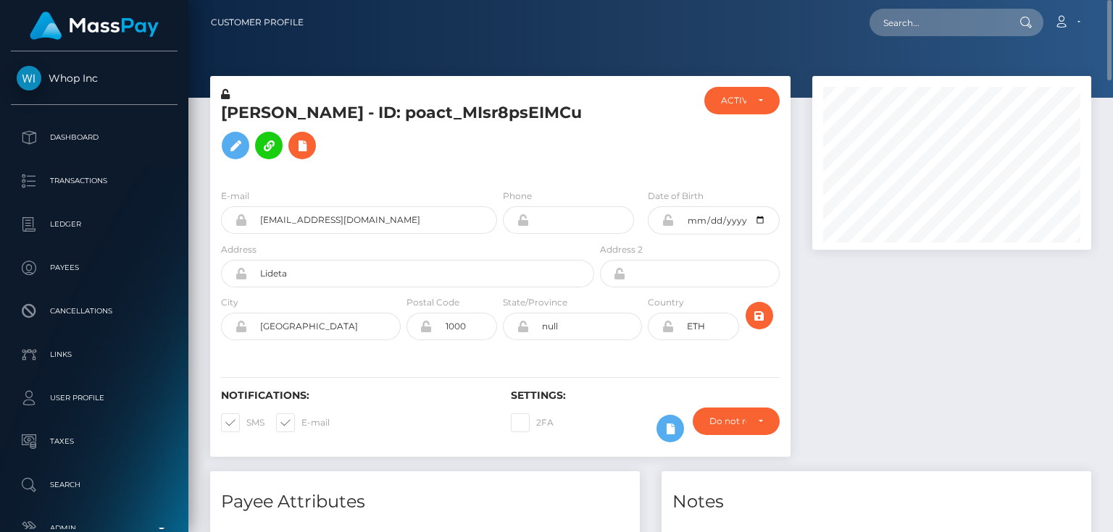
scroll to position [174, 0]
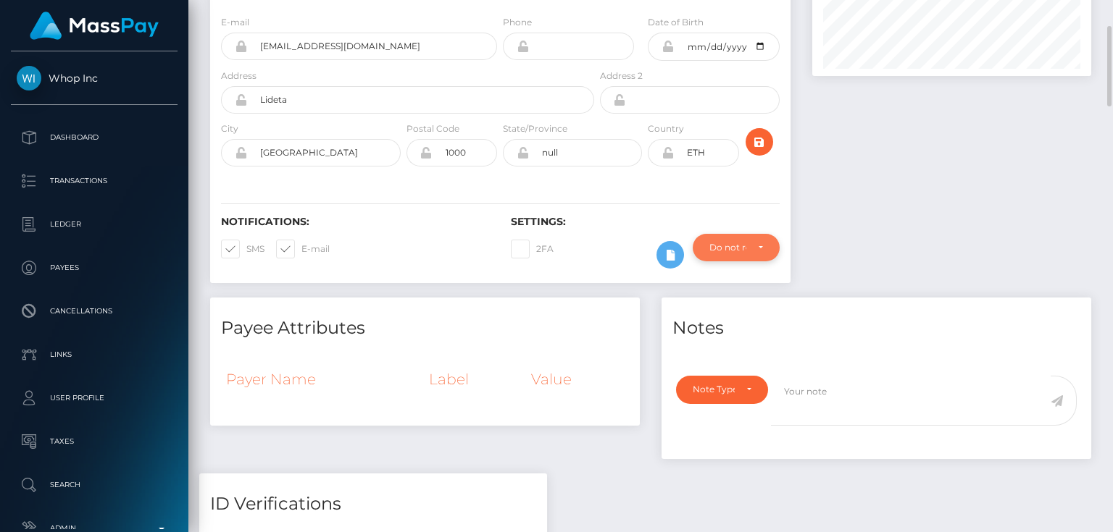
click at [741, 252] on div "Do not require" at bounding box center [727, 248] width 37 height 12
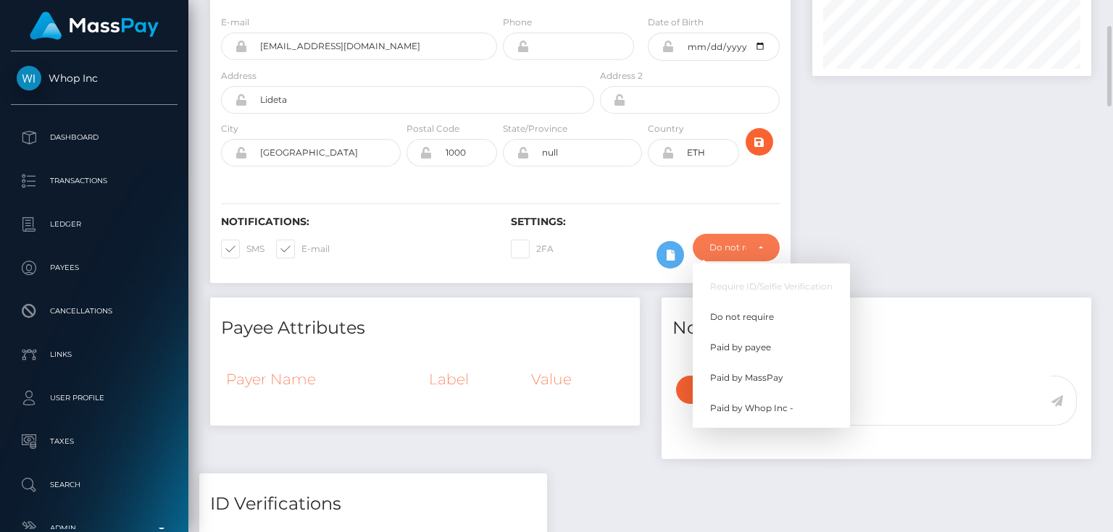
scroll to position [174, 278]
click at [759, 375] on span "Paid by MassPay" at bounding box center [746, 378] width 73 height 13
select select "2"
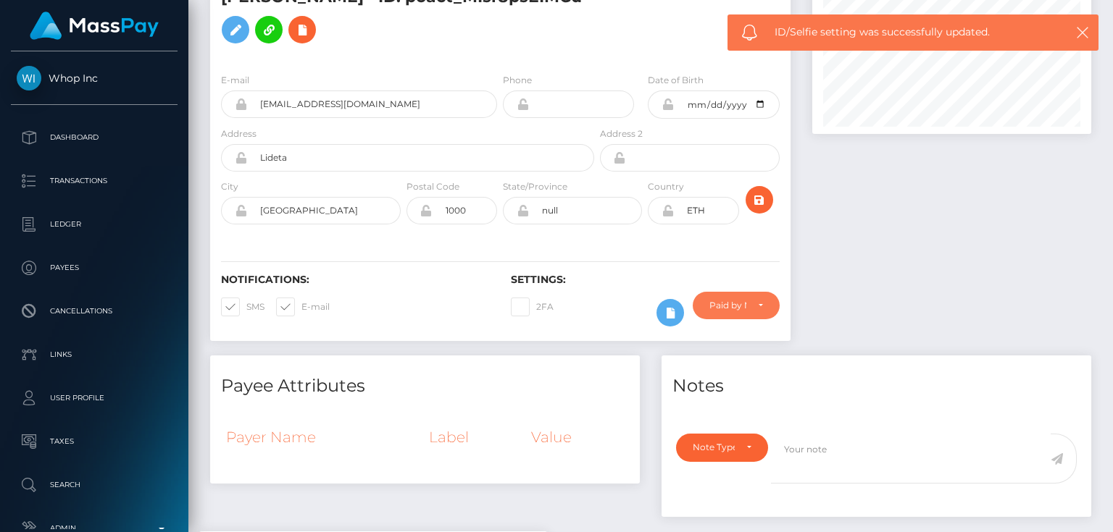
scroll to position [0, 0]
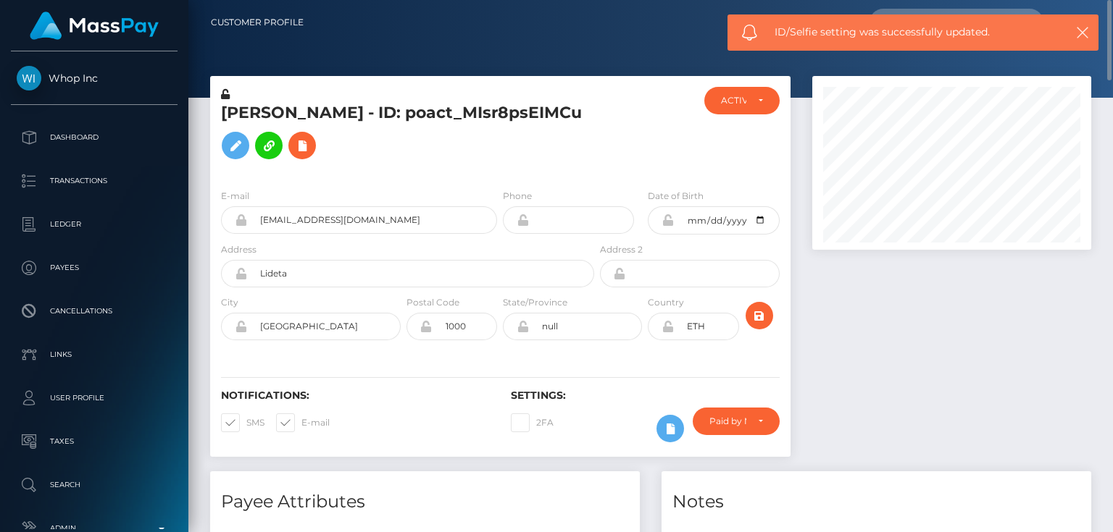
click at [333, 110] on h5 "[PERSON_NAME] - ID: poact_MIsr8psEIMCu" at bounding box center [403, 134] width 365 height 64
copy h5 "Natnael Daniel - ID: poact_MIsr8psEIMCu"
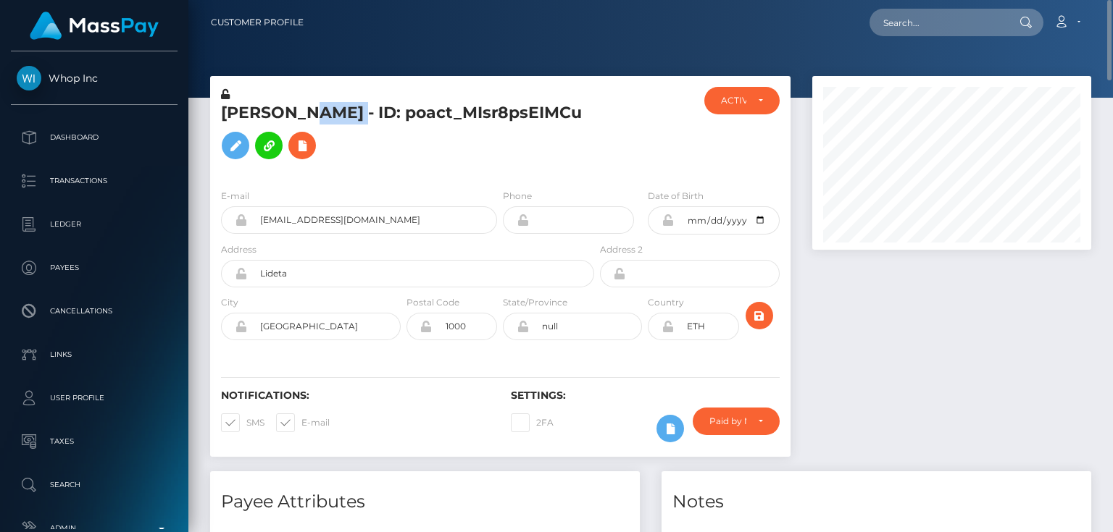
copy h5 "Natnael Daniel - ID: poact_MIsr8psEIMCu"
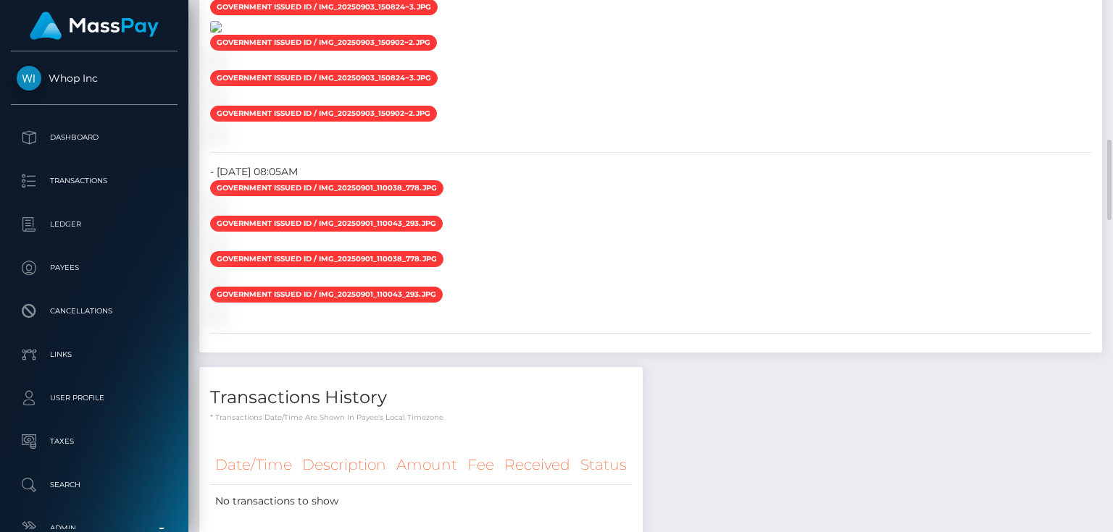
scroll to position [811, 0]
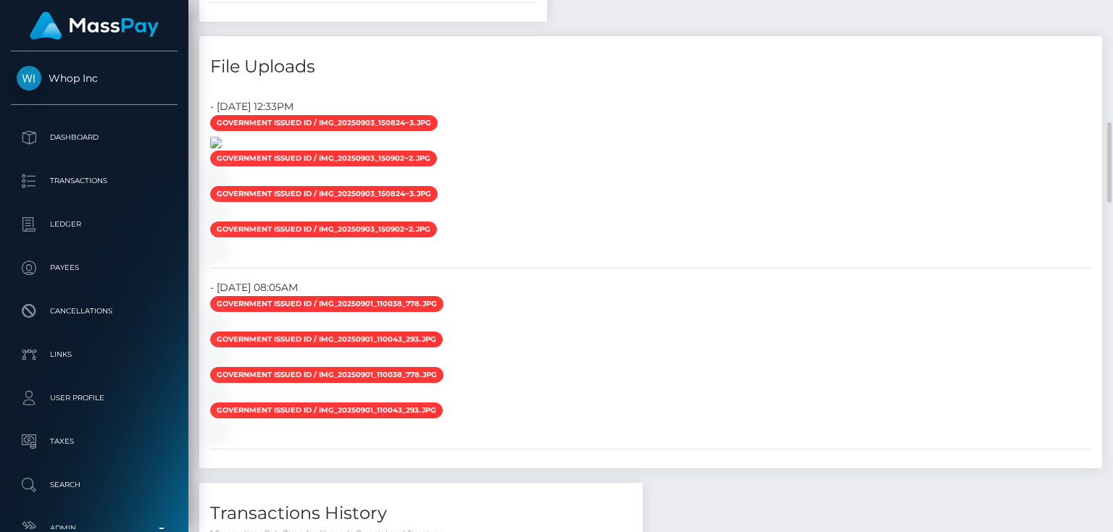
click at [222, 149] on img at bounding box center [216, 143] width 12 height 12
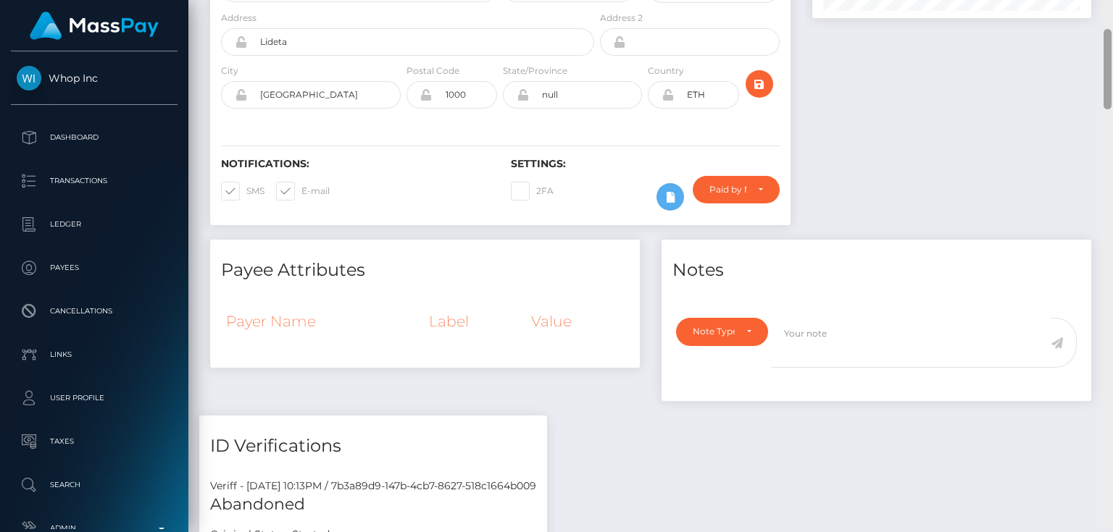
scroll to position [150, 0]
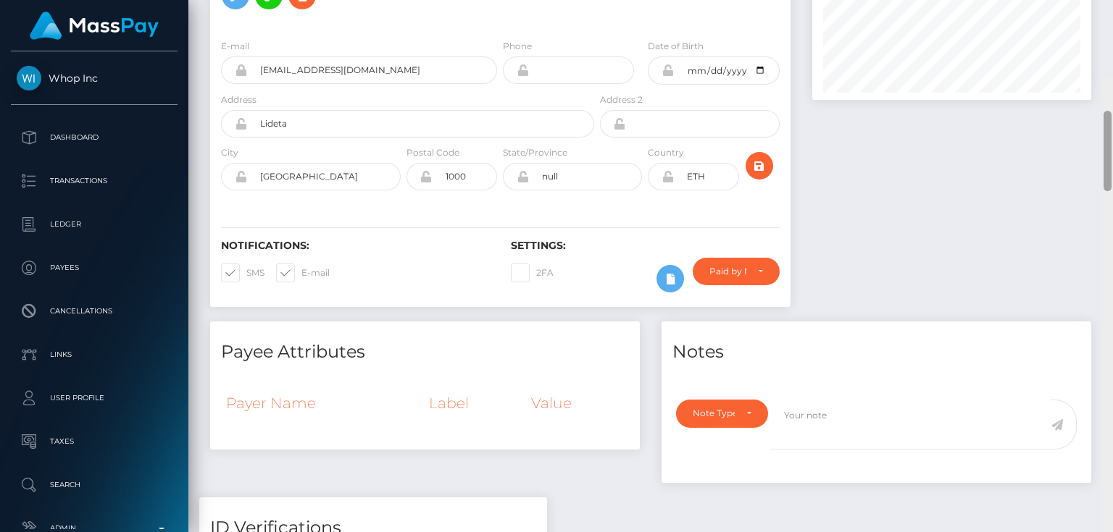
drag, startPoint x: 1106, startPoint y: 79, endPoint x: 1104, endPoint y: -20, distance: 98.6
click at [1104, 0] on html "Whop Inc Dashboard Transactions Ledger Payees Cancellations Links" at bounding box center [556, 266] width 1113 height 532
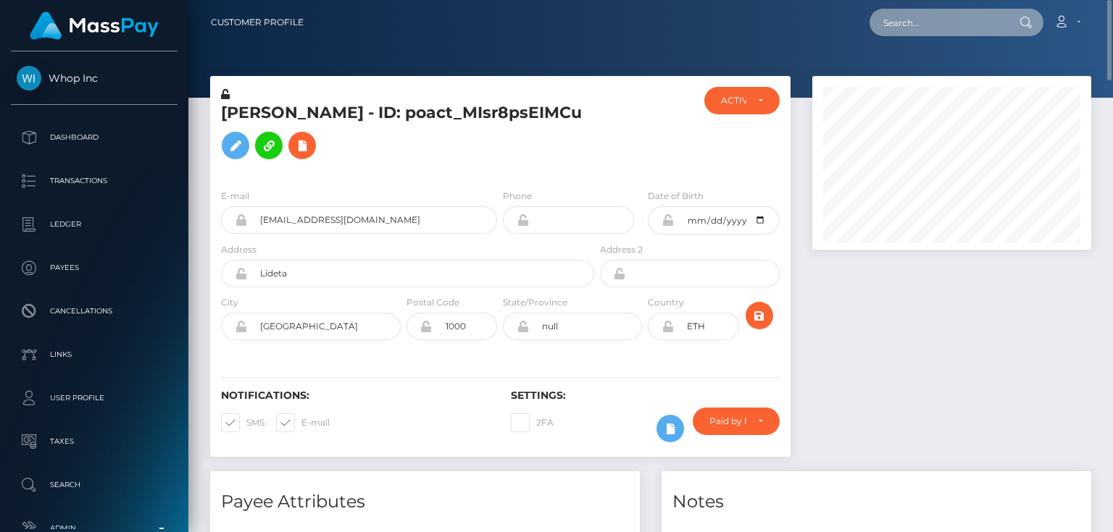
paste input "poact_nH9tJMZ1tuqU"
type input "poact_nH9tJMZ1tuqU"
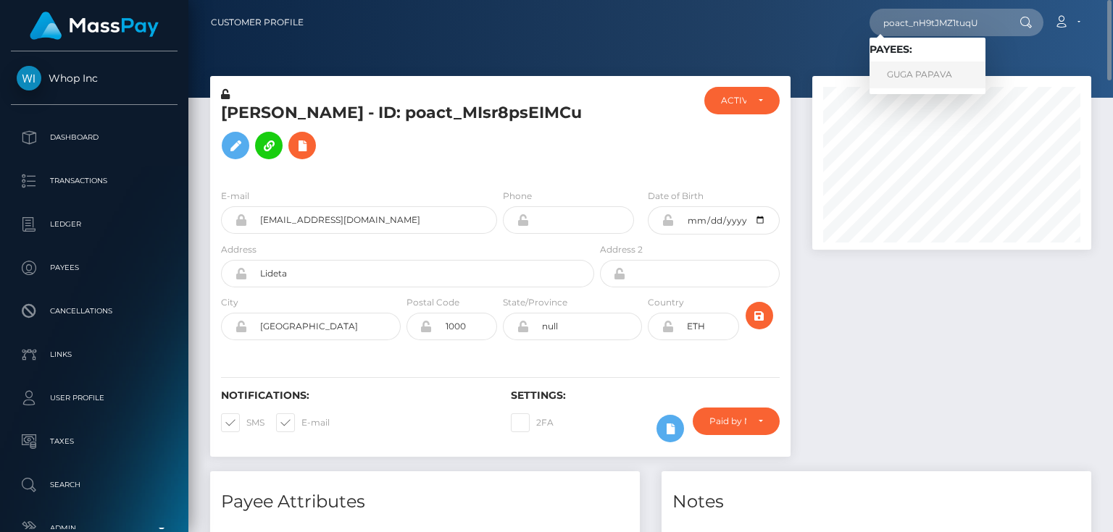
click at [914, 81] on link "GUGA PAPAVA" at bounding box center [927, 75] width 116 height 27
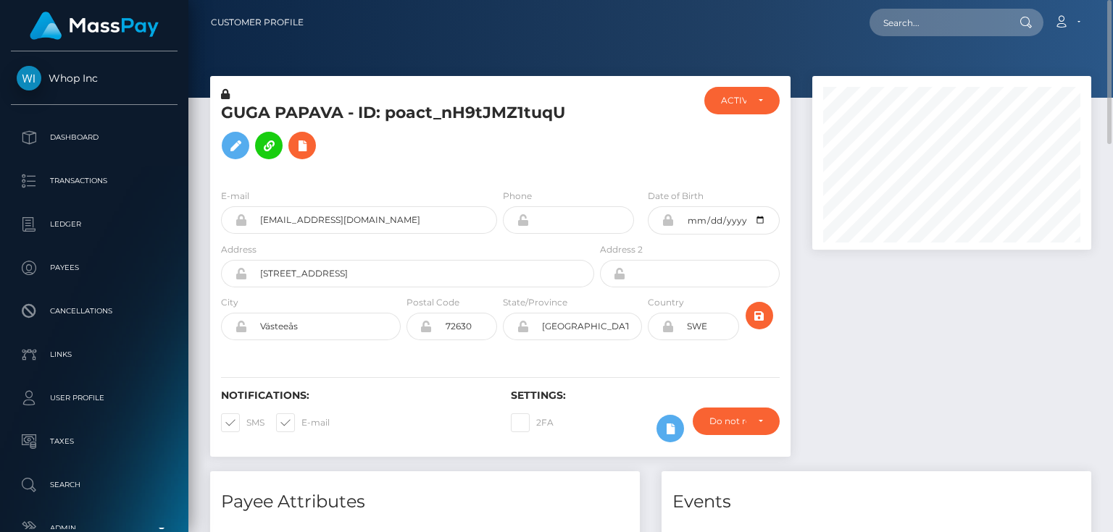
click at [351, 121] on h5 "GUGA PAPAVA - ID: poact_nH9tJMZ1tuqU" at bounding box center [403, 134] width 365 height 64
click at [350, 113] on h5 "GUGA PAPAVA - ID: poact_nH9tJMZ1tuqU" at bounding box center [403, 134] width 365 height 64
copy h5 "GUGA PAPAVA - ID: poact_nH9tJMZ1tuqU"
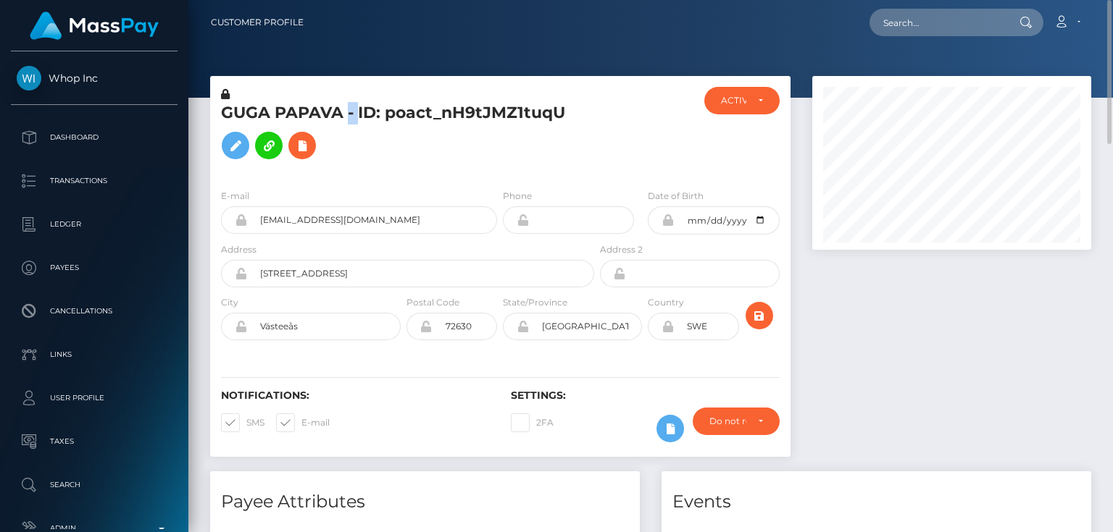
copy h5 "GUGA PAPAVA - ID: poact_nH9tJMZ1tuqU"
paste input "poact_Bpo2wvOS6iWa"
type input "poact_Bpo2wvOS6iWa"
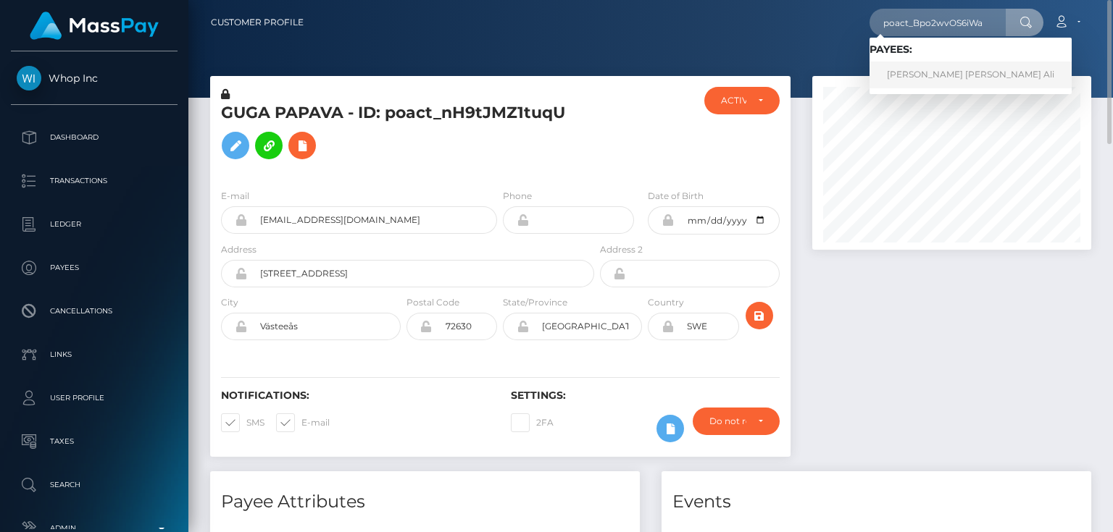
click at [922, 75] on link "Hazem Mahmoud Abdel Khaleq Ali" at bounding box center [970, 75] width 202 height 27
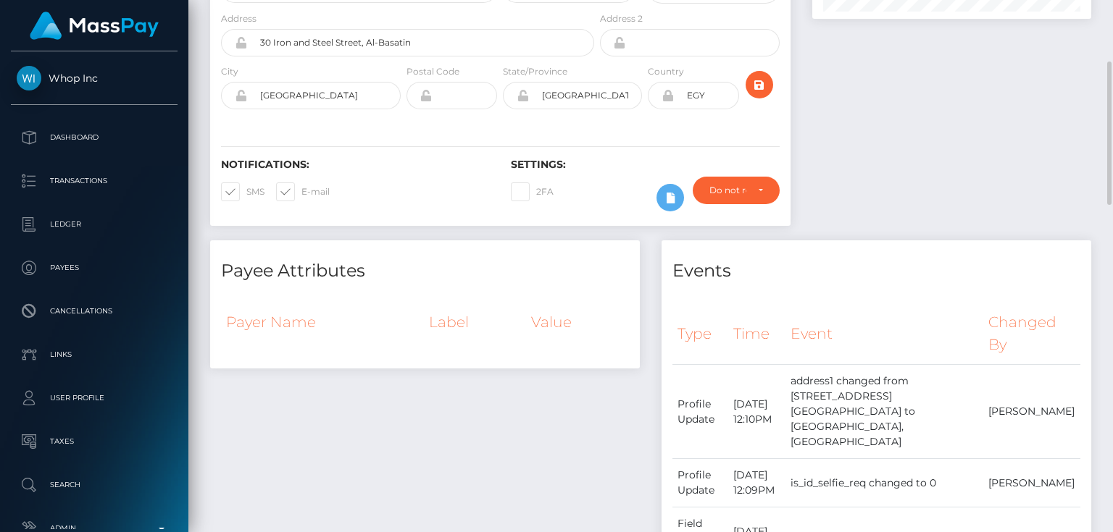
scroll to position [57, 0]
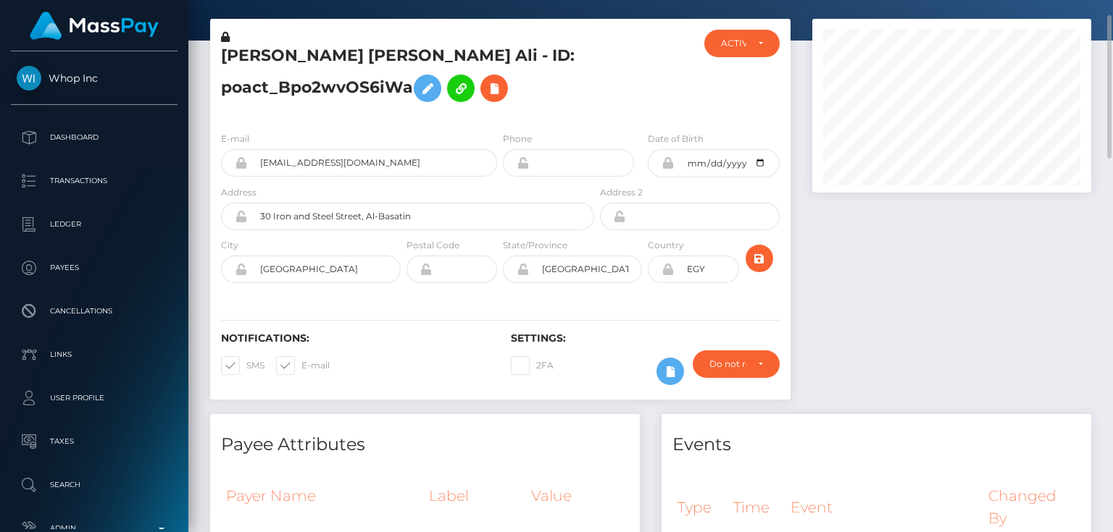
click at [843, 327] on div at bounding box center [951, 217] width 301 height 396
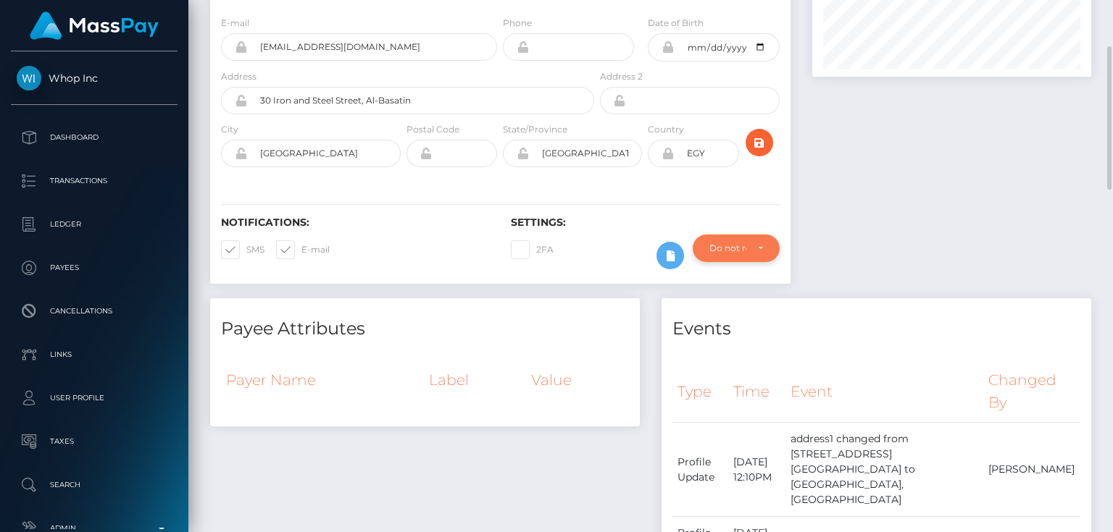
click at [730, 250] on div "Do not require" at bounding box center [727, 249] width 37 height 12
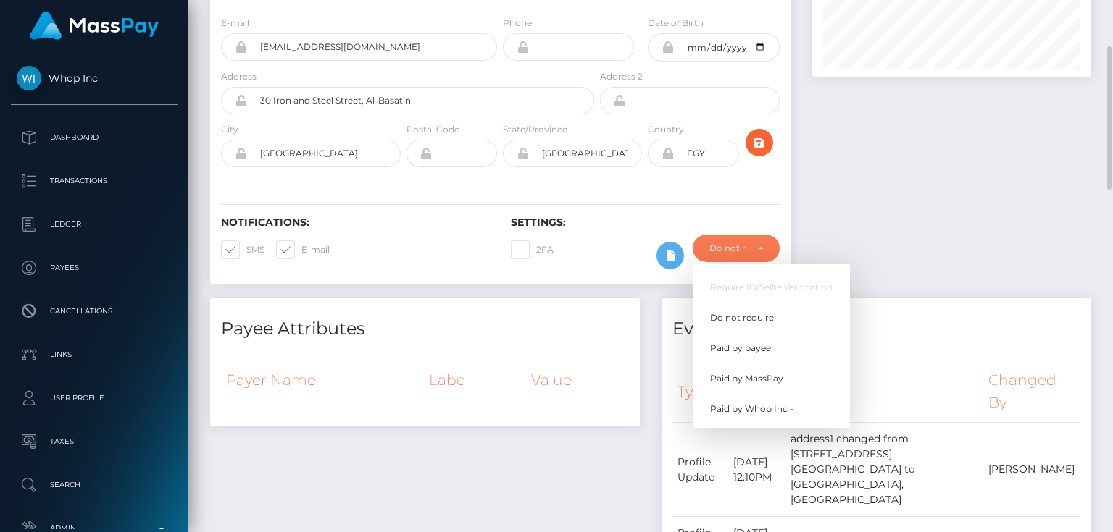
scroll to position [174, 278]
click at [780, 377] on span "Paid by MassPay" at bounding box center [746, 378] width 73 height 13
select select "2"
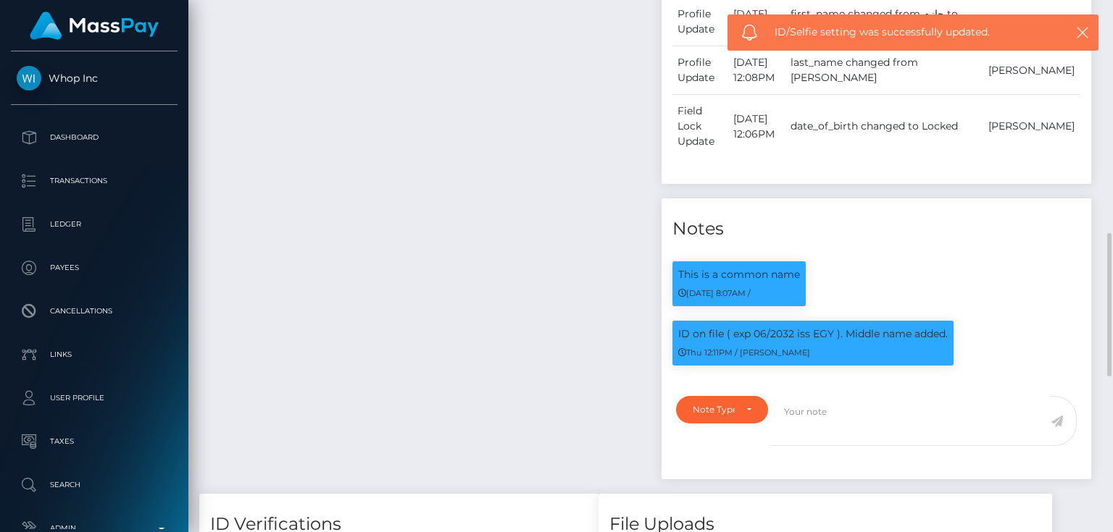
scroll to position [1100, 0]
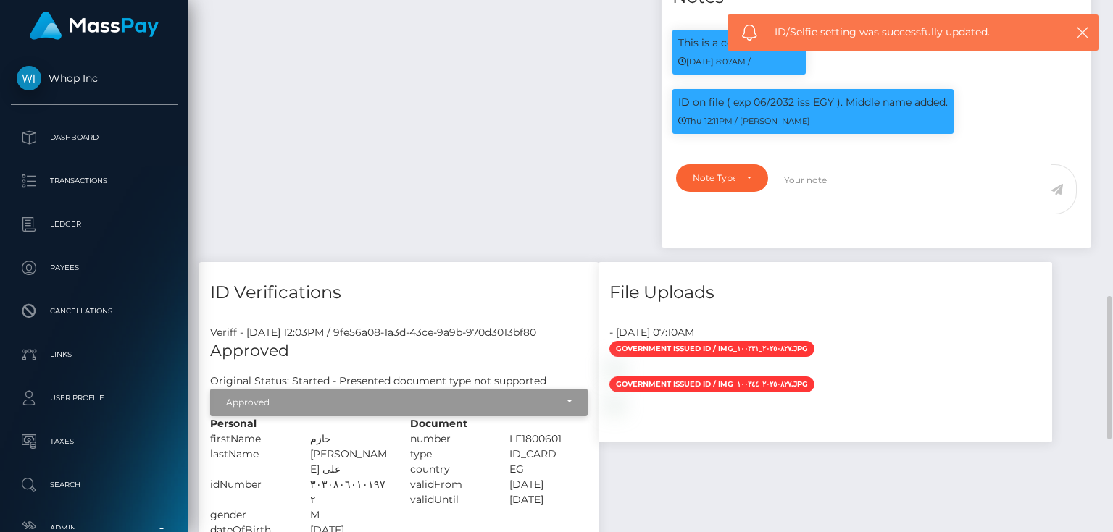
click at [457, 389] on div "Approved" at bounding box center [398, 403] width 377 height 28
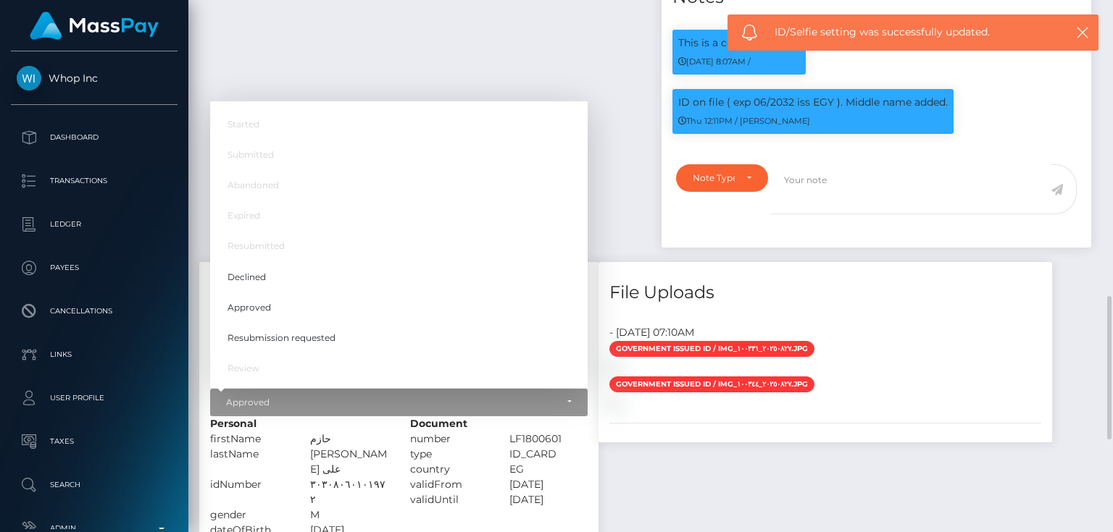
scroll to position [174, 278]
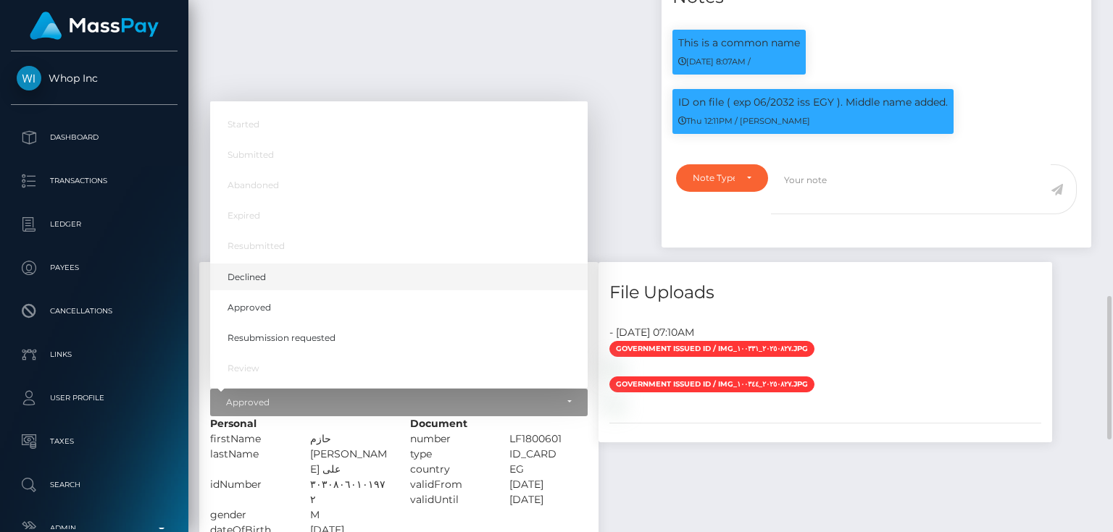
click at [277, 264] on link "Declined" at bounding box center [398, 277] width 377 height 27
select select "Declined"
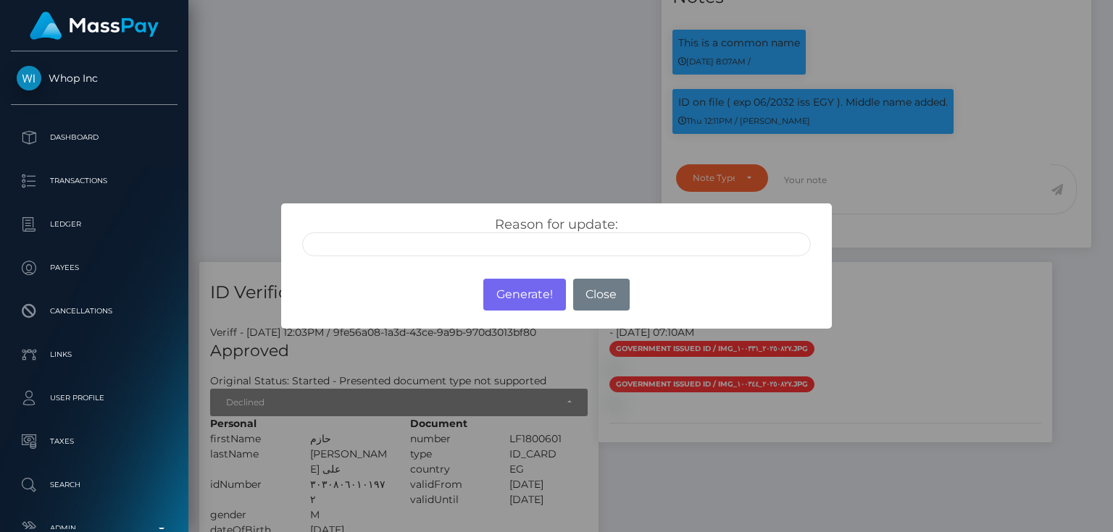
click at [464, 252] on input "text" at bounding box center [556, 245] width 509 height 24
type input "n"
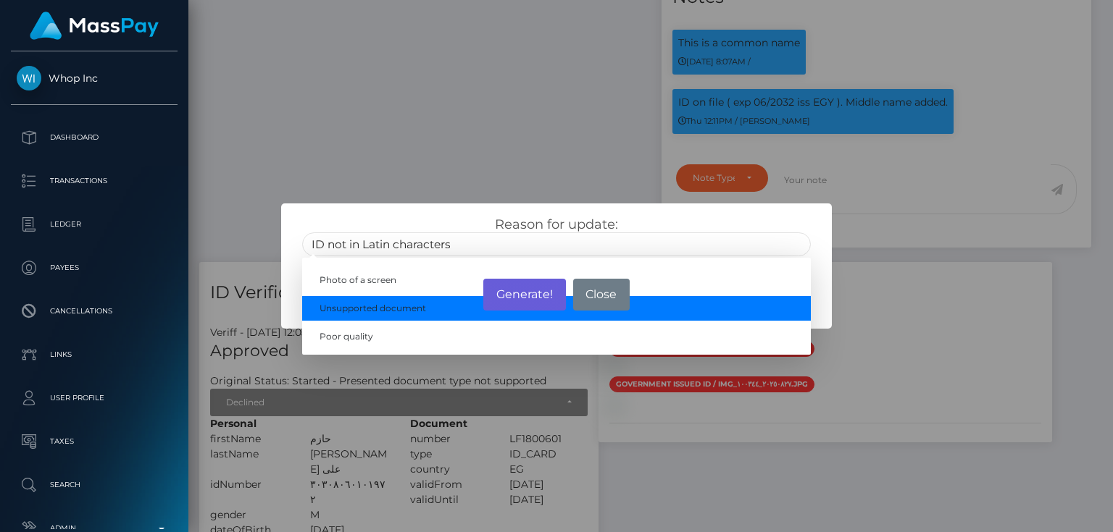
type input "ID not in Latin characters"
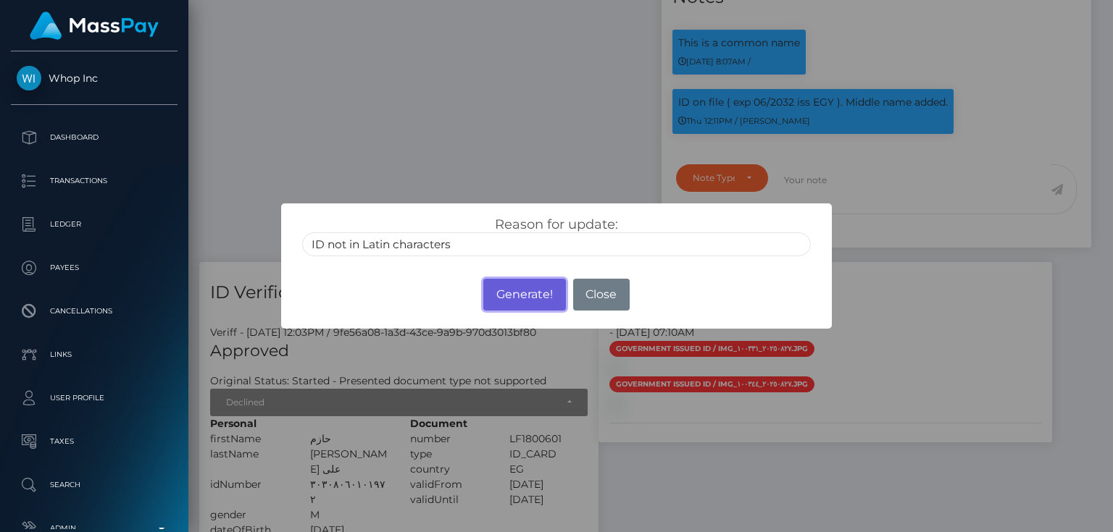
click at [519, 290] on button "Generate!" at bounding box center [524, 295] width 82 height 32
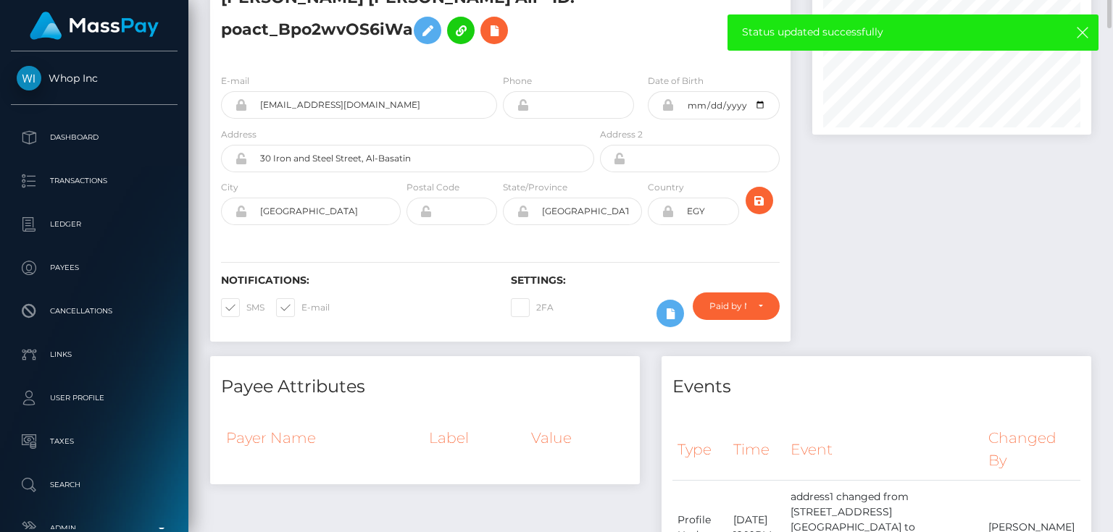
scroll to position [0, 0]
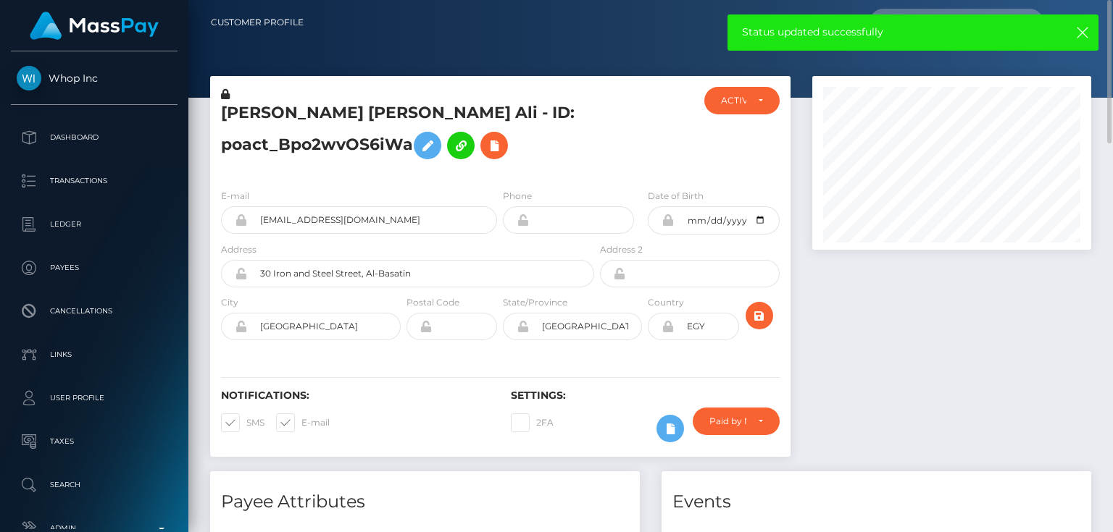
click at [302, 136] on h5 "[PERSON_NAME] [PERSON_NAME] Ali - ID: poact_Bpo2wvOS6iWa" at bounding box center [403, 134] width 365 height 64
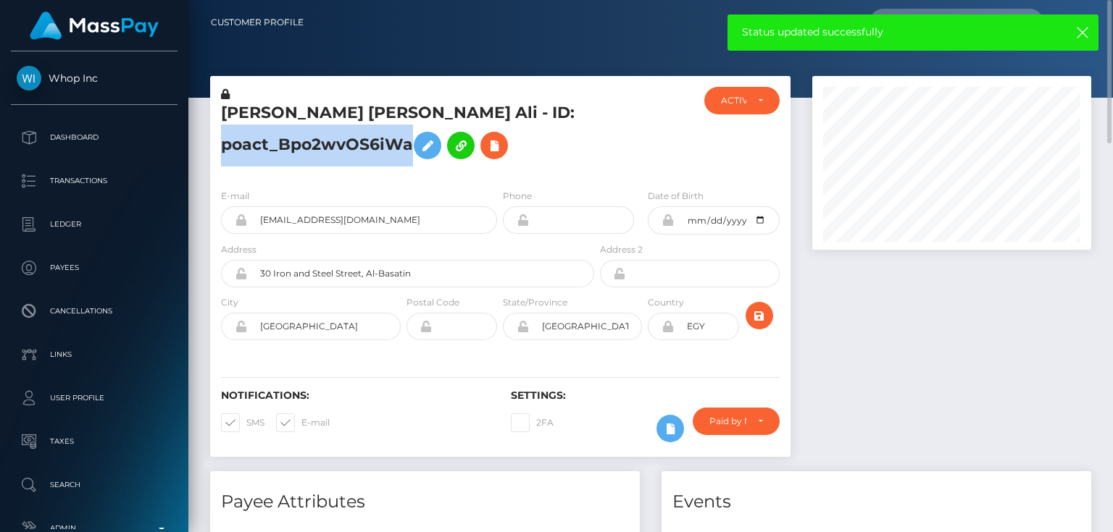
click at [302, 136] on h5 "[PERSON_NAME] [PERSON_NAME] Ali - ID: poact_Bpo2wvOS6iWa" at bounding box center [403, 134] width 365 height 64
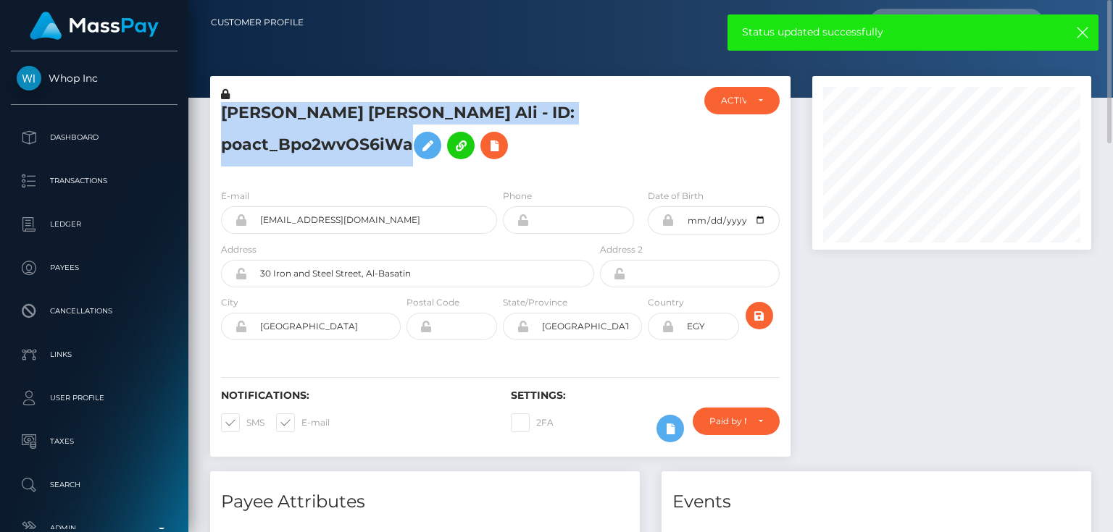
click at [302, 136] on h5 "[PERSON_NAME] [PERSON_NAME] Ali - ID: poact_Bpo2wvOS6iWa" at bounding box center [403, 134] width 365 height 64
copy h5 "[PERSON_NAME] [PERSON_NAME] Ali - ID: poact_Bpo2wvOS6iWa"
